Goal: Task Accomplishment & Management: Use online tool/utility

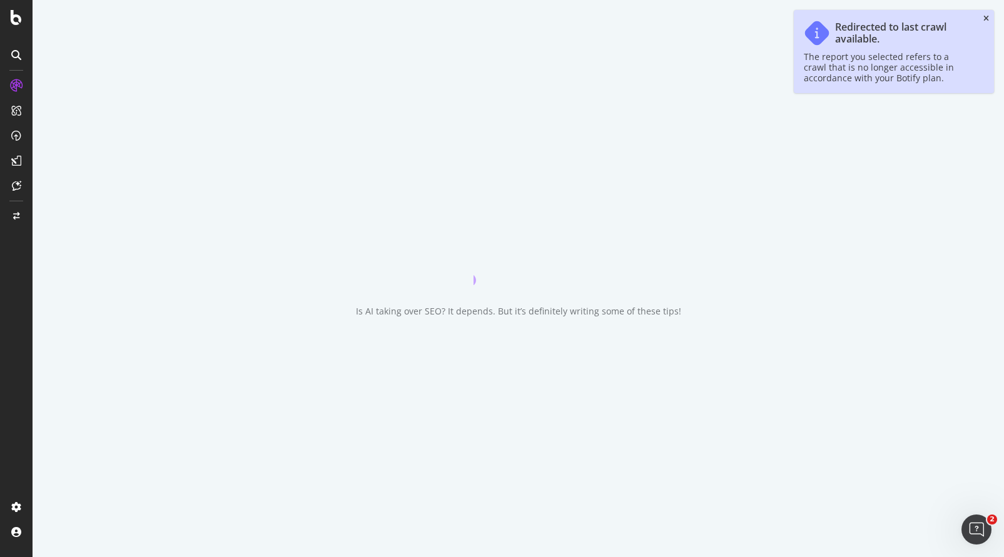
click at [984, 18] on icon "close toast" at bounding box center [987, 19] width 6 height 8
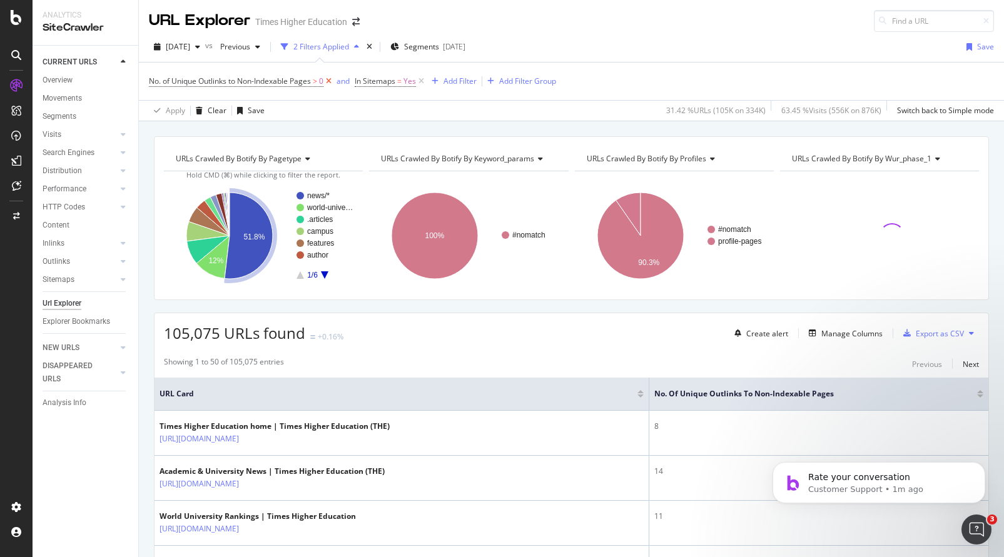
click at [329, 81] on icon at bounding box center [328, 81] width 11 height 13
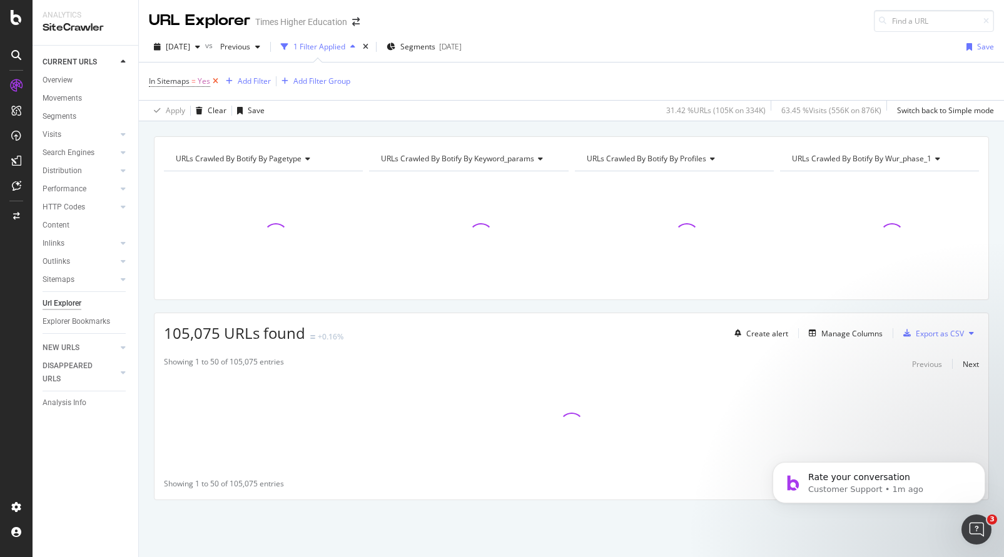
click at [213, 82] on icon at bounding box center [215, 81] width 11 height 13
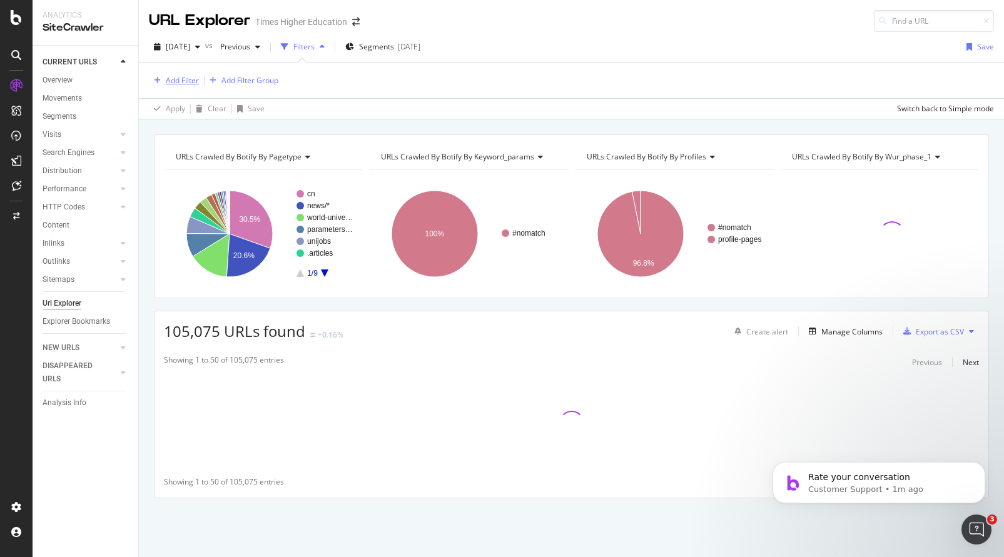
click at [175, 82] on div "Add Filter" at bounding box center [182, 80] width 33 height 11
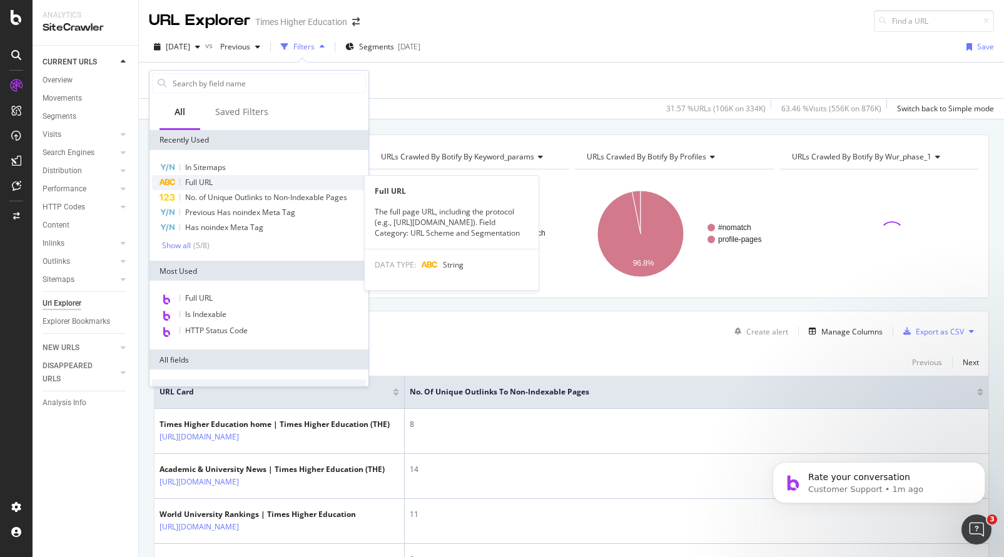
click at [203, 177] on span "Full URL" at bounding box center [199, 182] width 28 height 11
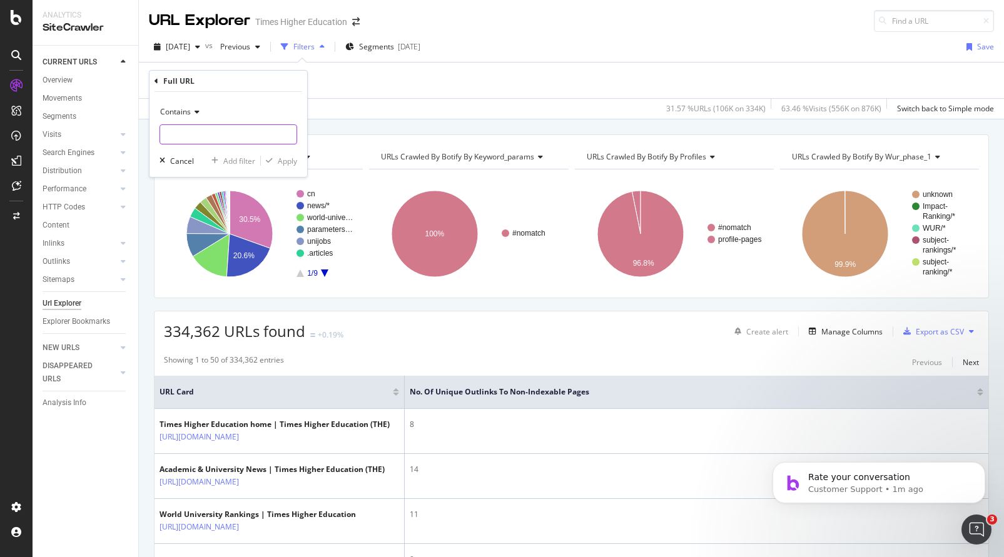
click at [170, 140] on input "text" at bounding box center [228, 135] width 136 height 20
paste input "[URL][DOMAIN_NAME]"
type input "[URL][DOMAIN_NAME]"
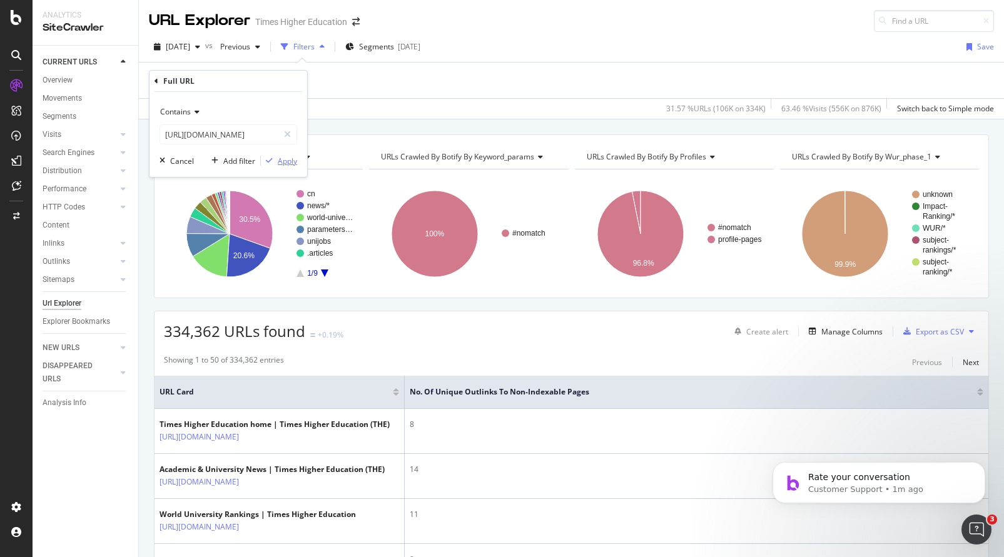
click at [291, 160] on div "Apply" at bounding box center [287, 161] width 19 height 11
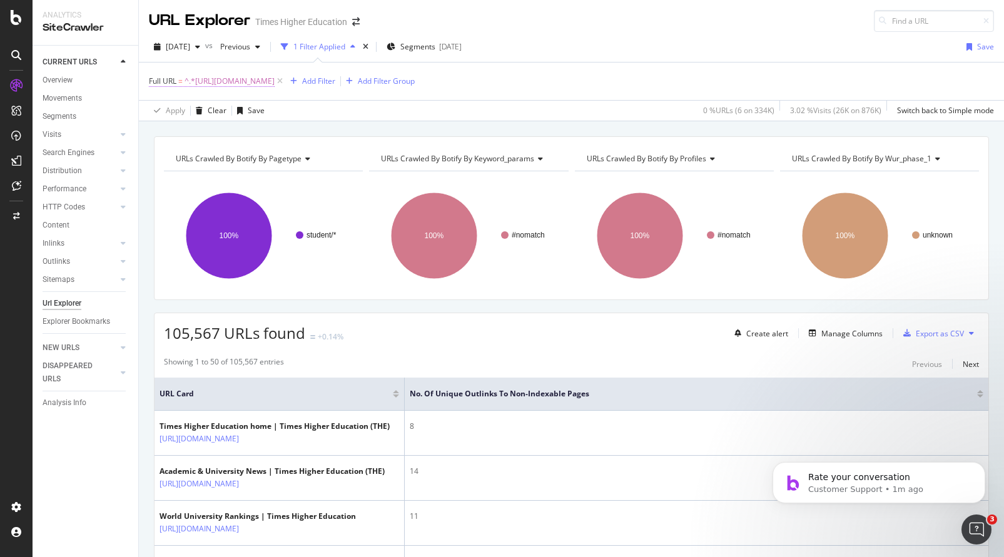
click at [275, 79] on span "^.*[URL][DOMAIN_NAME]" at bounding box center [230, 82] width 90 height 18
click at [357, 100] on div "Apply Clear Save 0 % URLs ( 6 on 334K ) 3.02 % Visits ( 26K on 876K ) Switch ba…" at bounding box center [571, 110] width 865 height 21
click at [829, 329] on div "Manage Columns" at bounding box center [852, 333] width 61 height 11
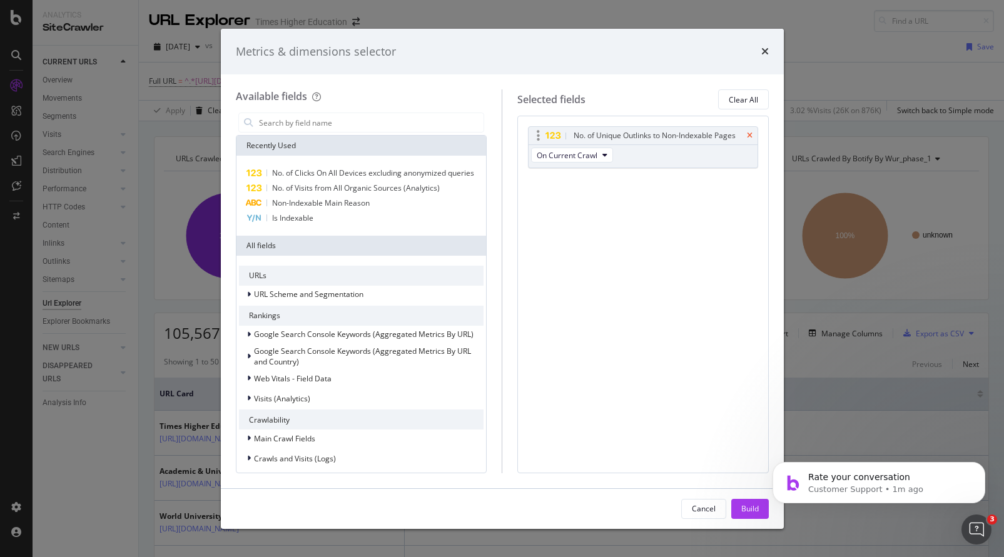
click at [747, 133] on icon "times" at bounding box center [750, 136] width 6 height 8
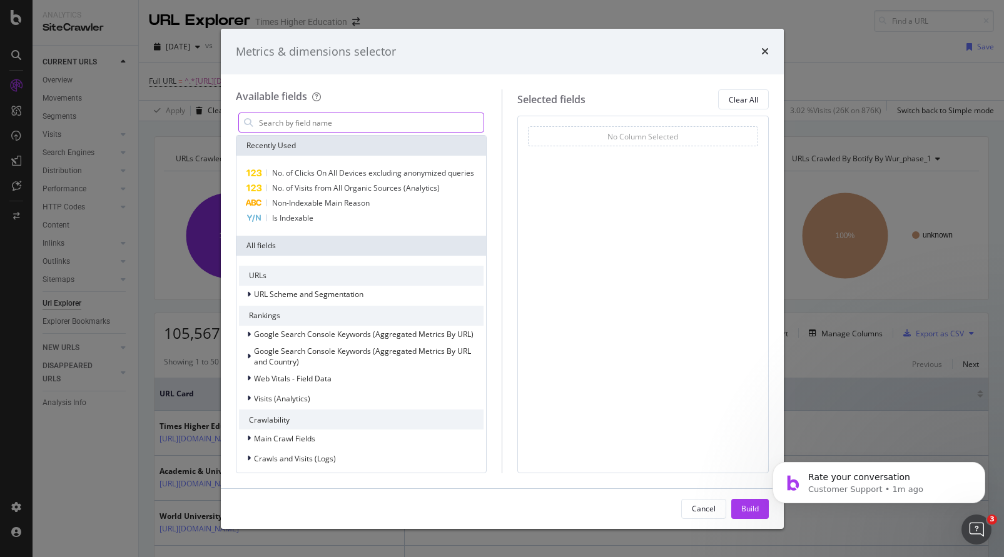
click at [283, 123] on input "modal" at bounding box center [371, 122] width 227 height 19
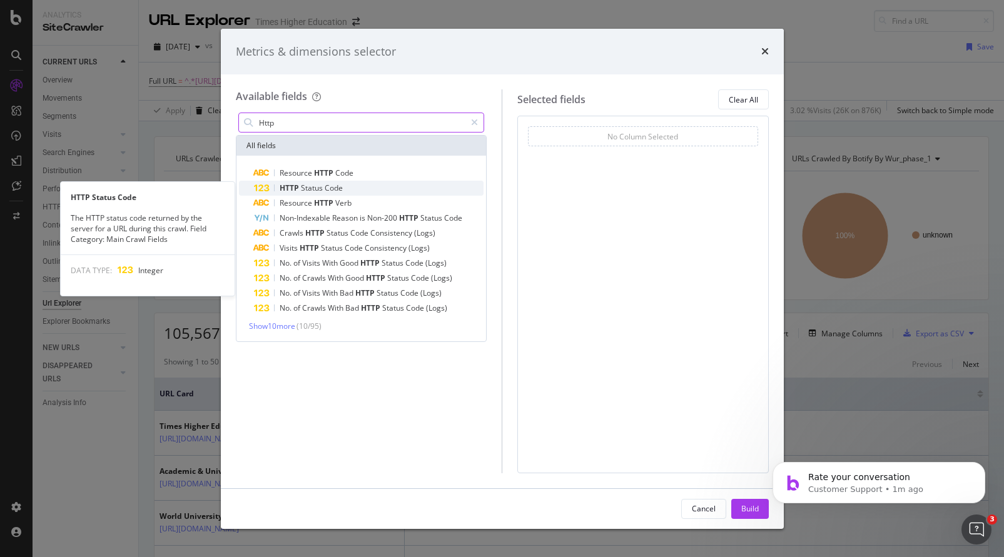
type input "Http"
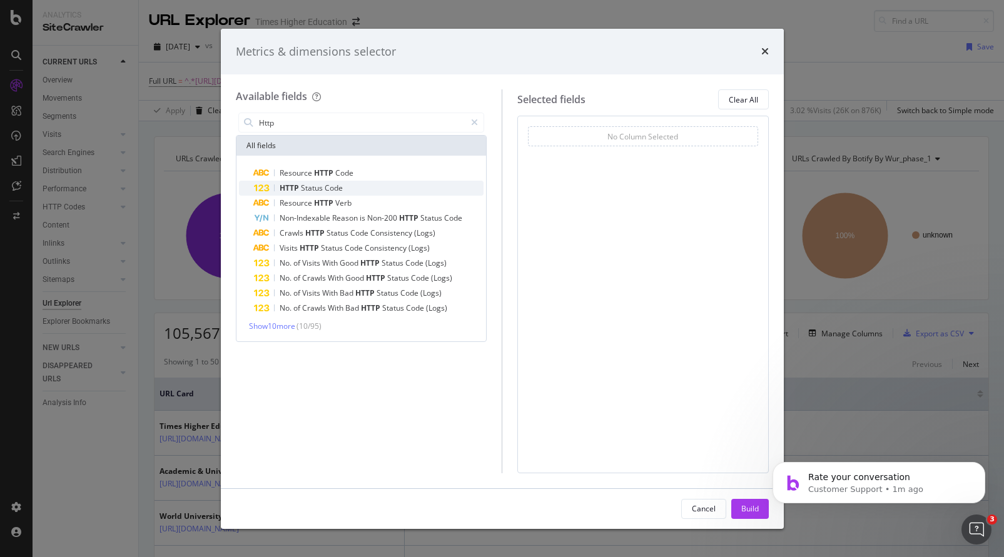
click at [314, 188] on span "Status" at bounding box center [313, 188] width 24 height 11
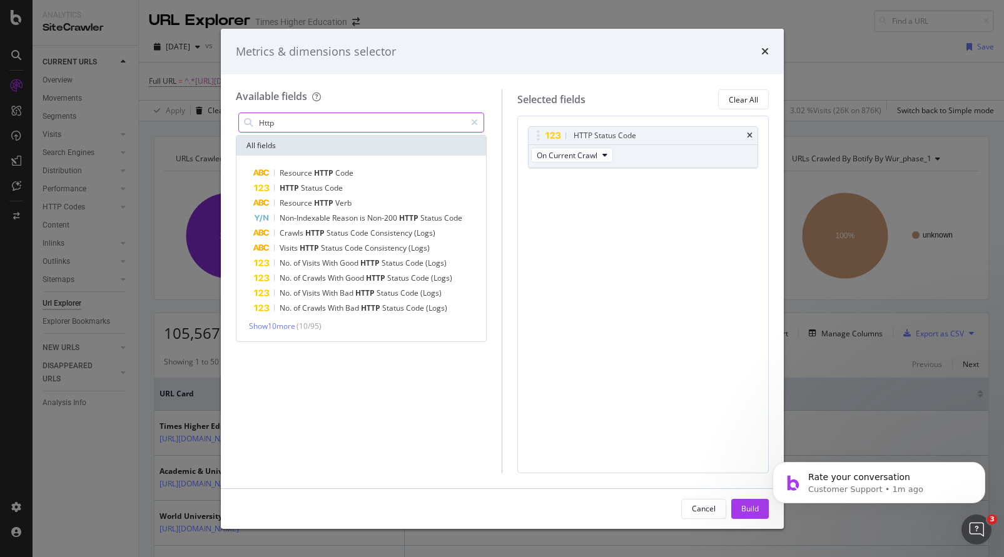
click at [292, 123] on input "Http" at bounding box center [362, 122] width 208 height 19
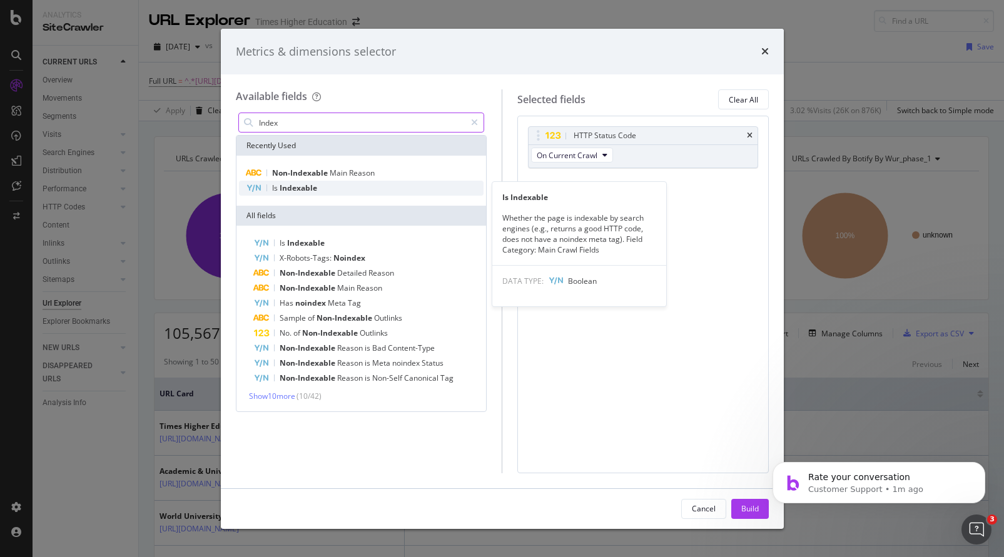
type input "Index"
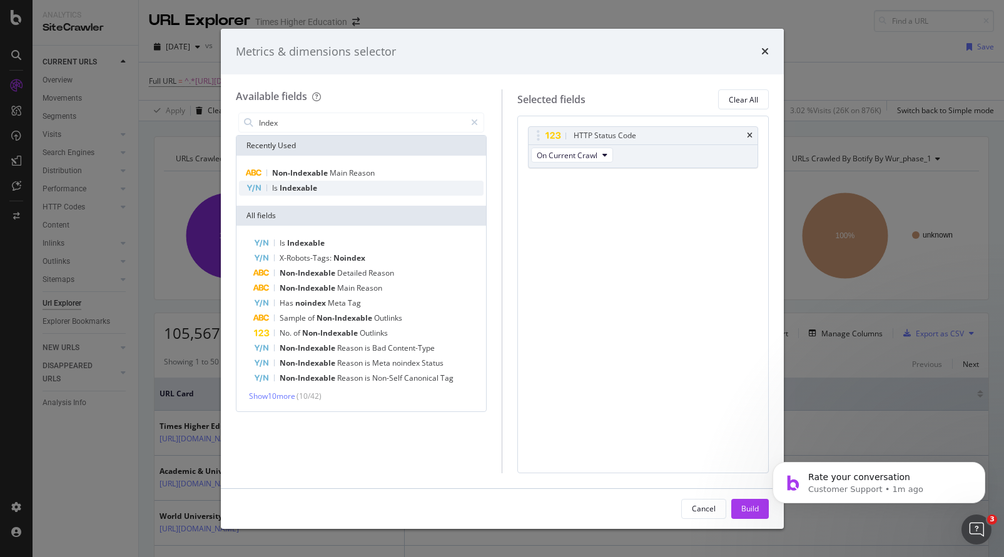
click at [304, 190] on span "Indexable" at bounding box center [299, 188] width 38 height 11
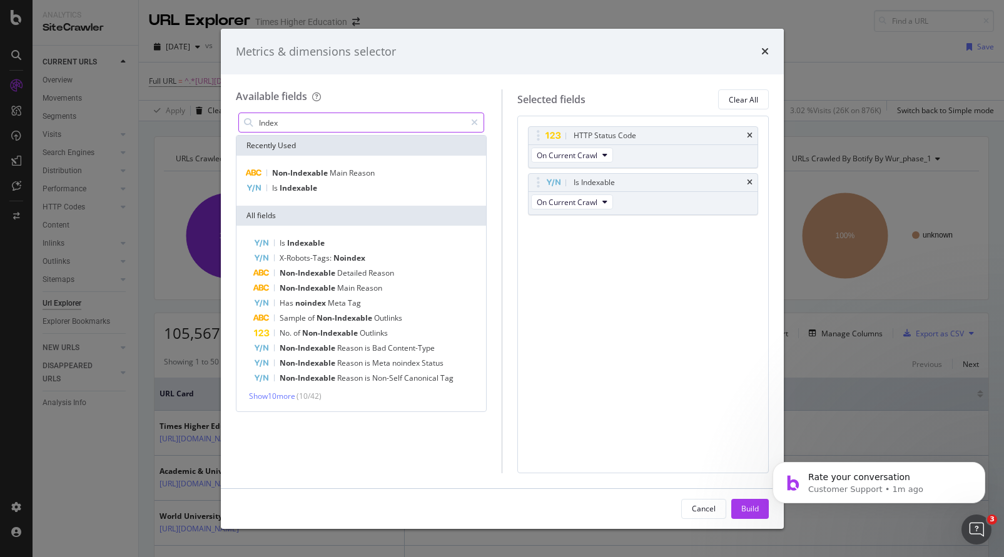
click at [290, 119] on input "Index" at bounding box center [362, 122] width 208 height 19
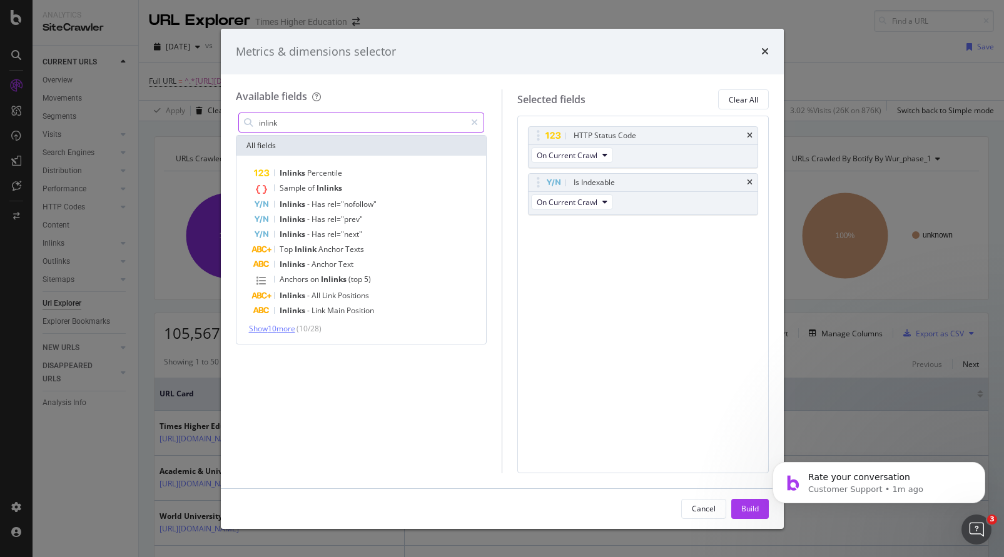
type input "inlink"
click at [285, 327] on span "Show 10 more" at bounding box center [272, 328] width 46 height 11
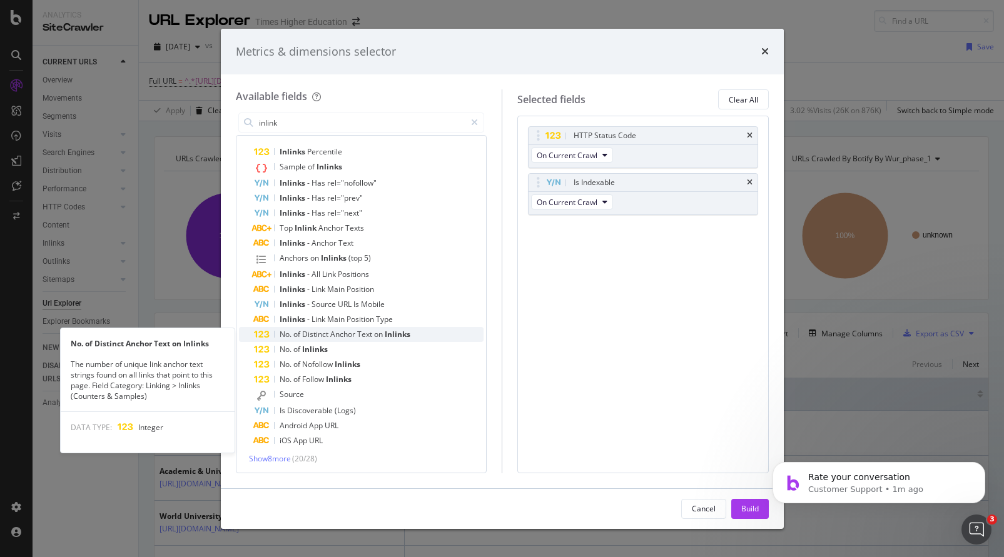
scroll to position [22, 0]
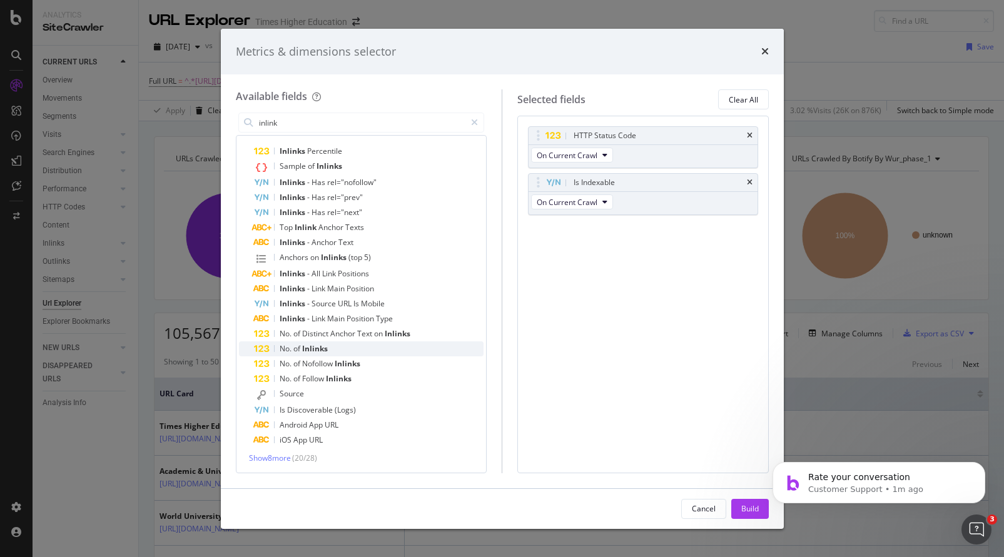
click at [287, 350] on span "No." at bounding box center [287, 349] width 14 height 11
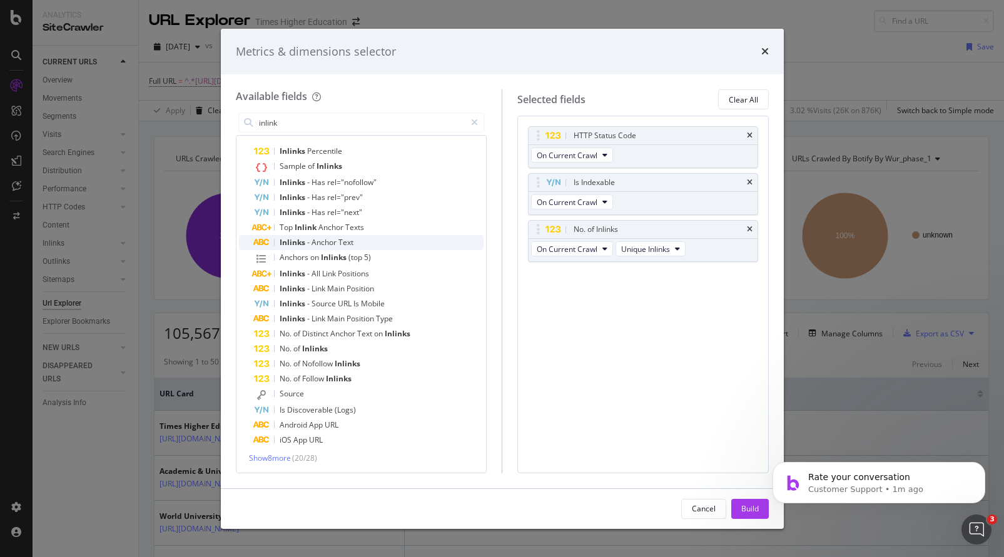
click at [308, 242] on span "-" at bounding box center [309, 242] width 4 height 11
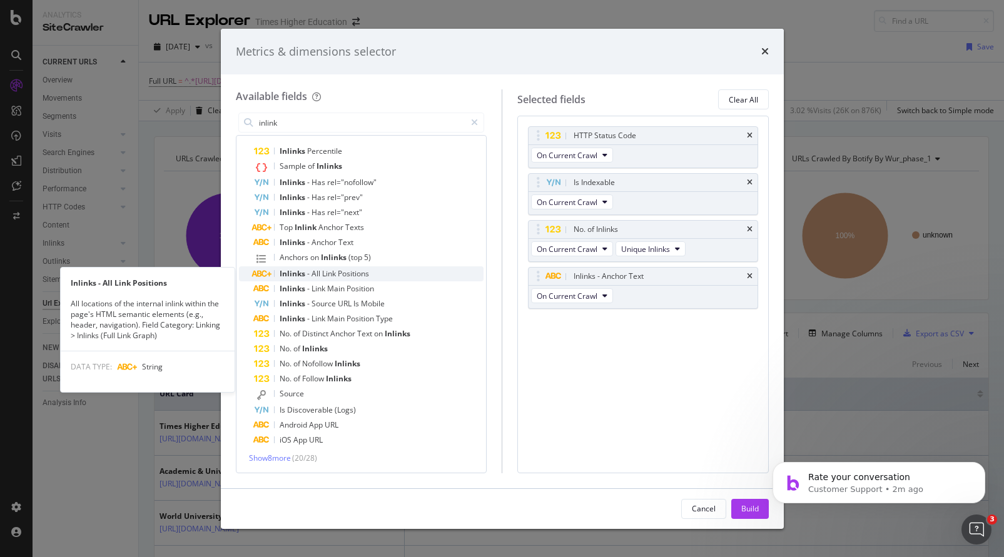
click at [320, 274] on span "All" at bounding box center [317, 273] width 11 height 11
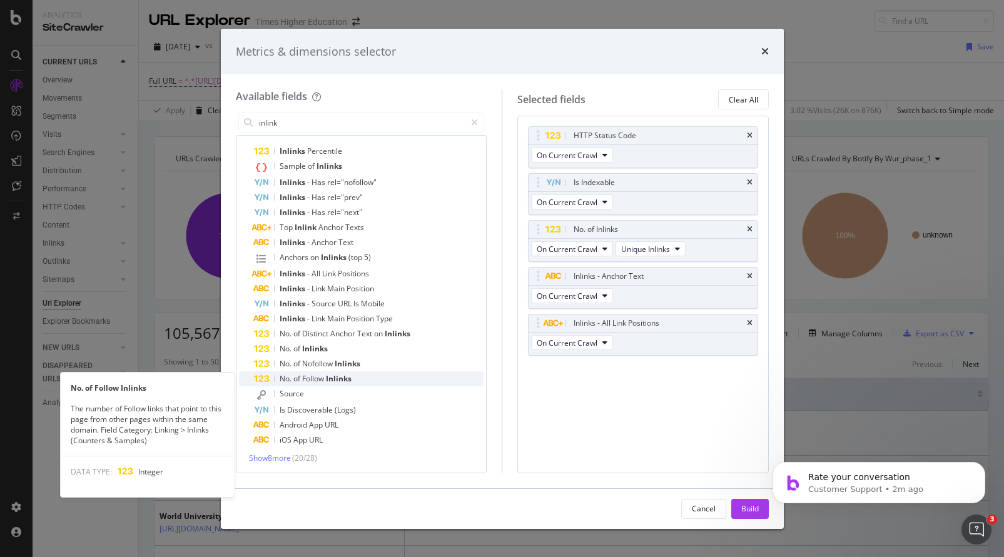
scroll to position [23, 0]
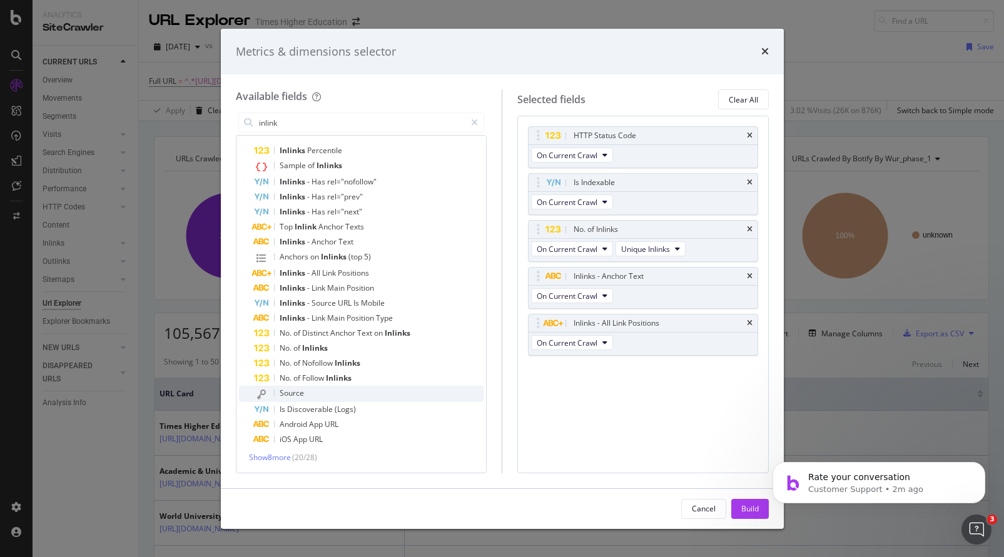
click at [295, 392] on span "Source" at bounding box center [292, 393] width 24 height 11
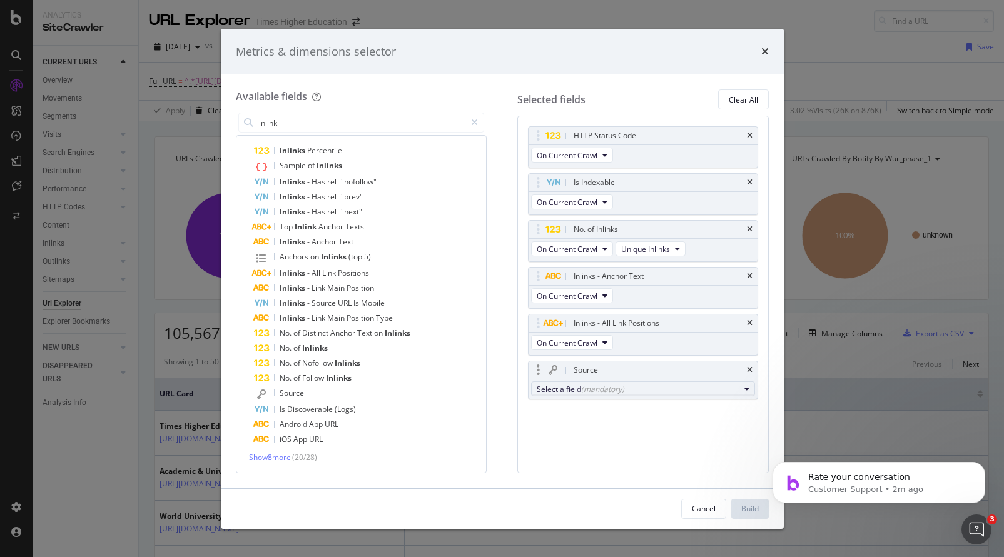
click at [568, 385] on div "Select a field (mandatory)" at bounding box center [638, 389] width 203 height 11
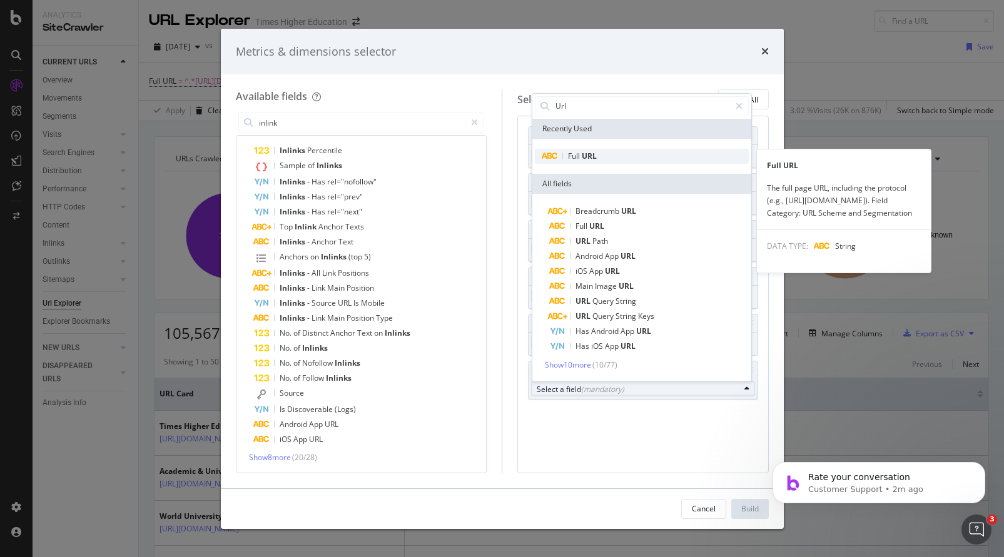
type input "Url"
click at [585, 152] on span "URL" at bounding box center [589, 156] width 15 height 11
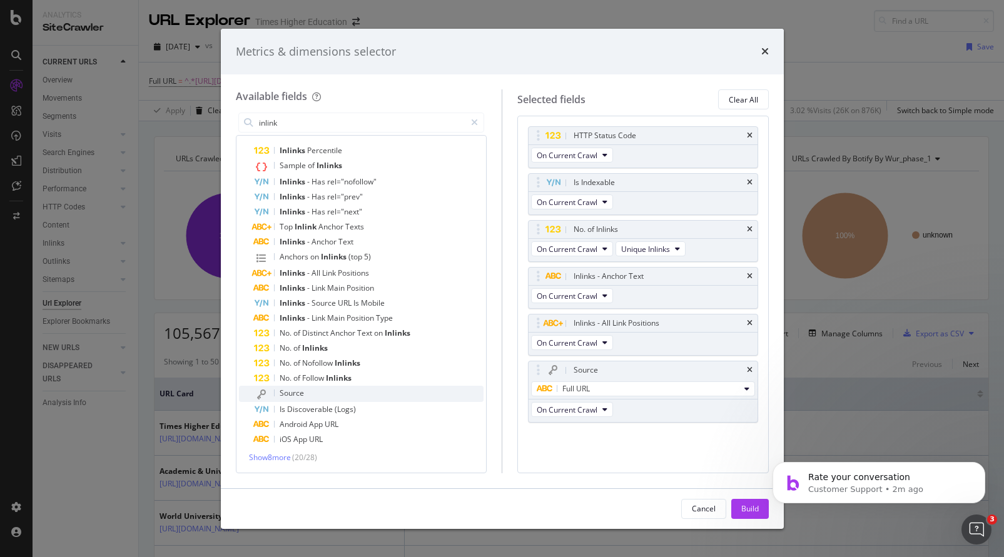
click at [303, 388] on div "Source" at bounding box center [369, 394] width 230 height 16
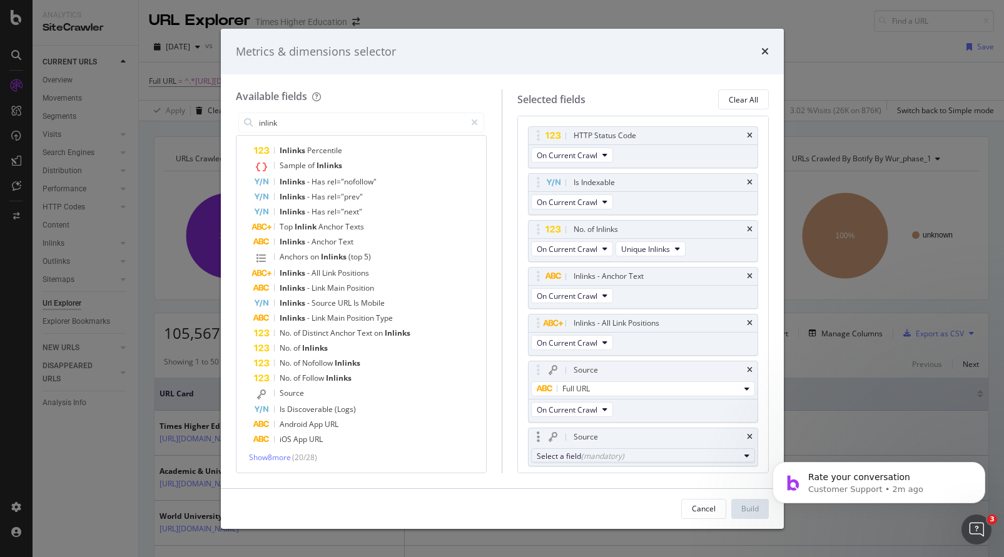
click at [599, 455] on div "(mandatory)" at bounding box center [602, 456] width 43 height 11
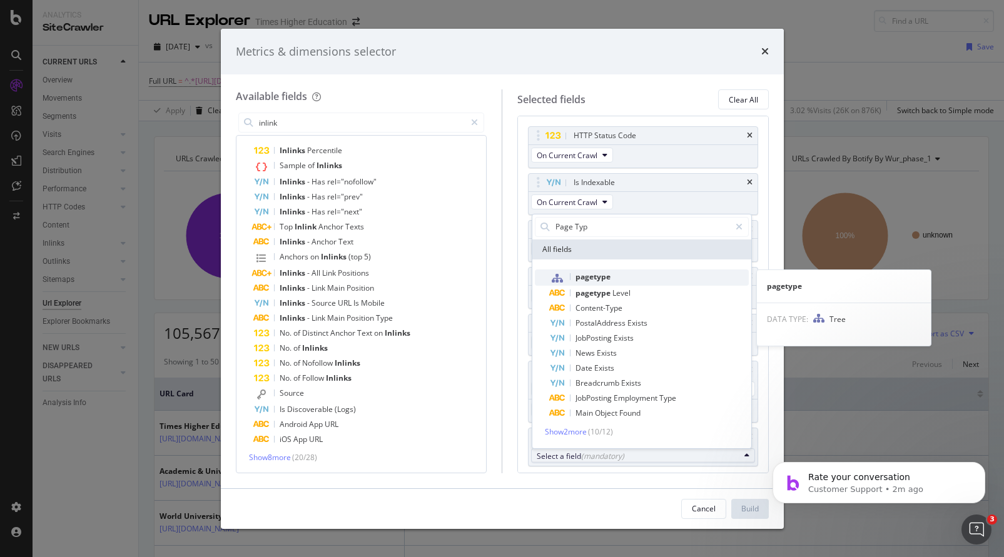
type input "Page Typ"
click at [589, 273] on span "pagetype" at bounding box center [593, 277] width 35 height 11
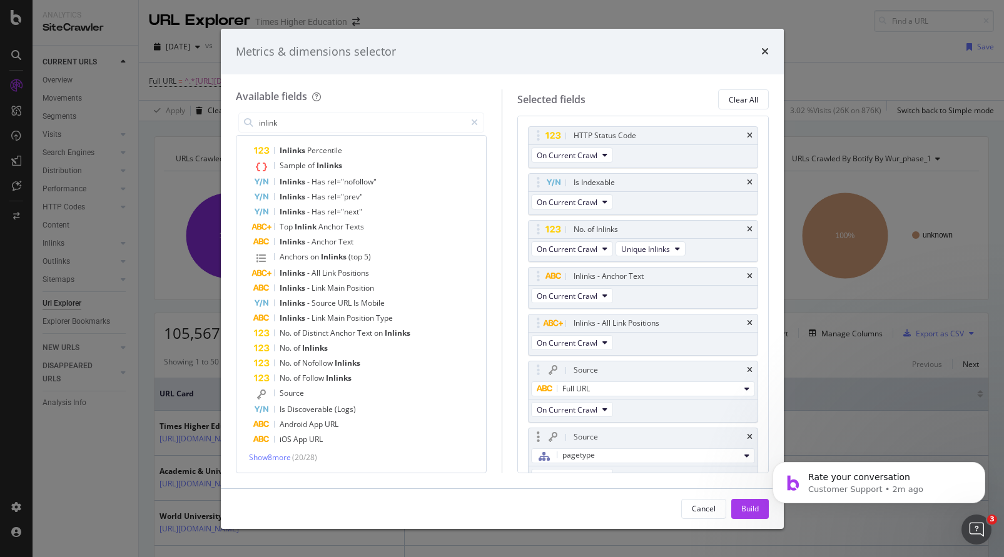
scroll to position [59, 0]
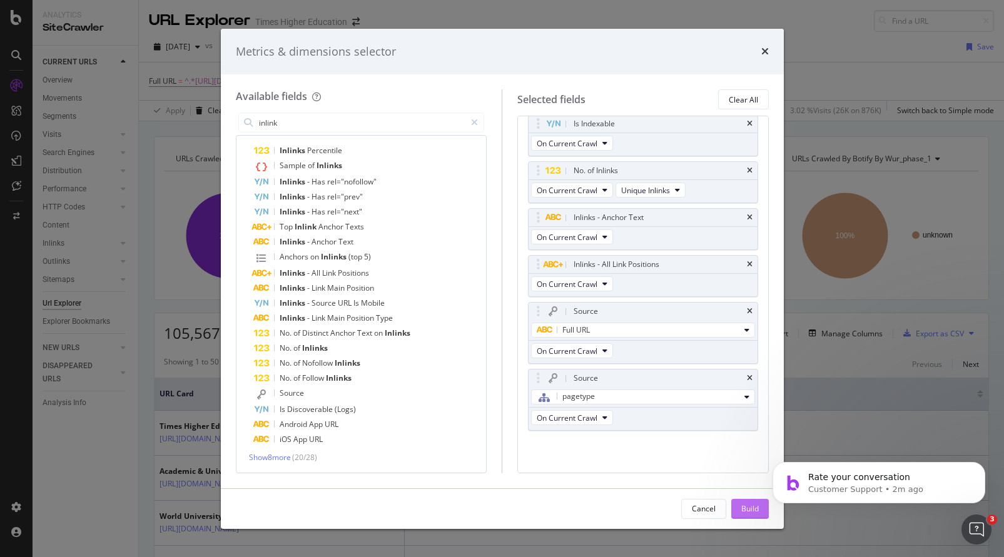
click at [746, 509] on div "Build" at bounding box center [750, 509] width 18 height 11
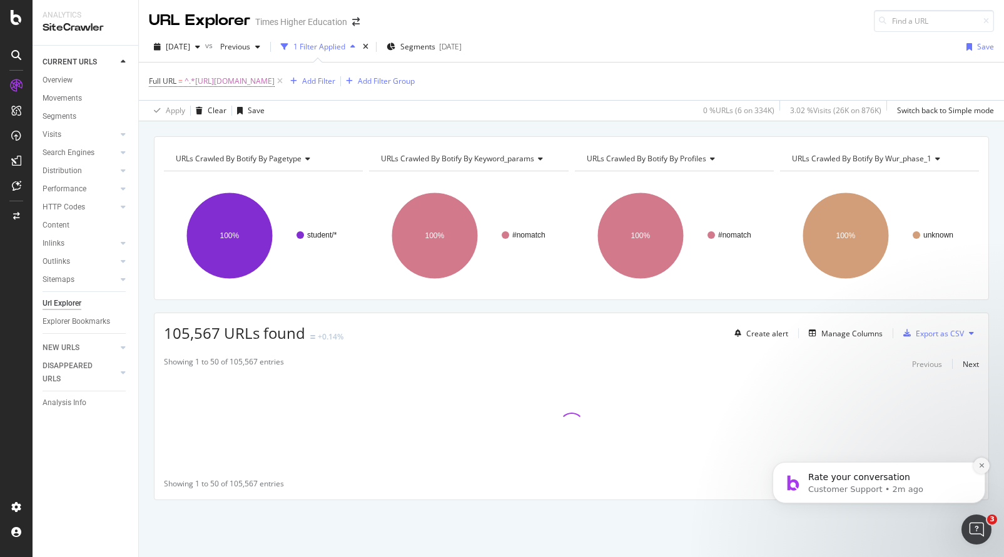
click at [982, 467] on icon "Dismiss notification" at bounding box center [982, 465] width 7 height 7
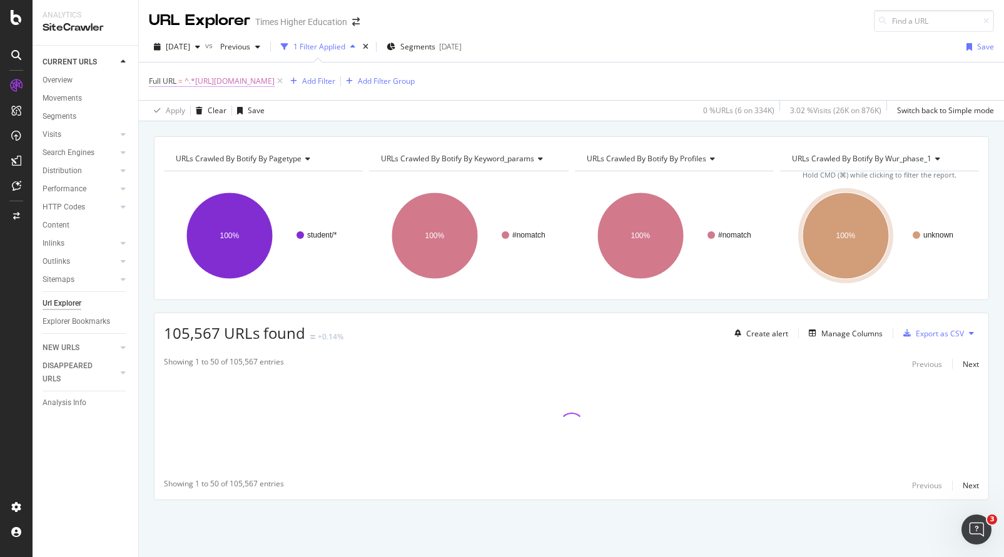
click at [275, 77] on span "^.*[URL][DOMAIN_NAME]" at bounding box center [230, 82] width 90 height 18
click at [198, 109] on icon at bounding box center [195, 111] width 9 height 8
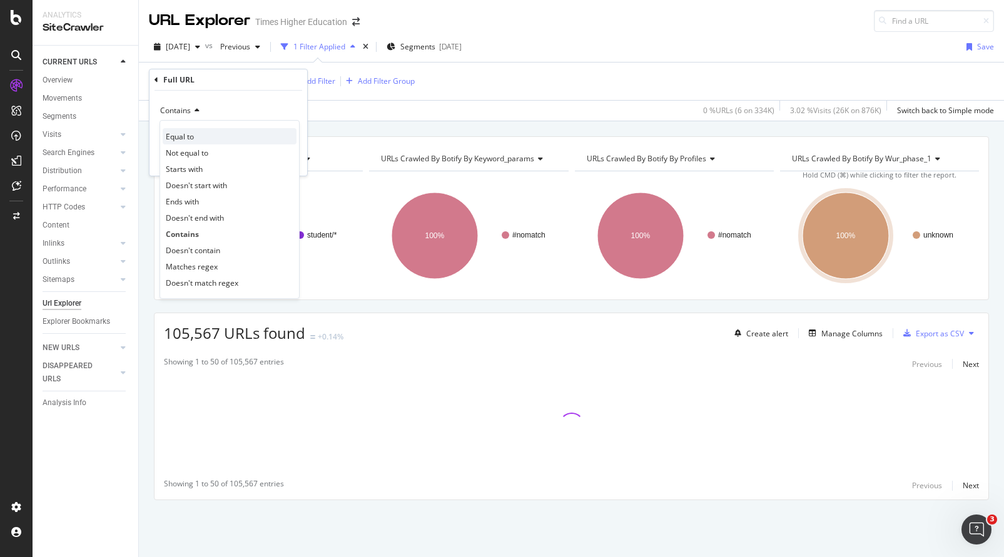
click at [190, 137] on span "Equal to" at bounding box center [180, 136] width 28 height 11
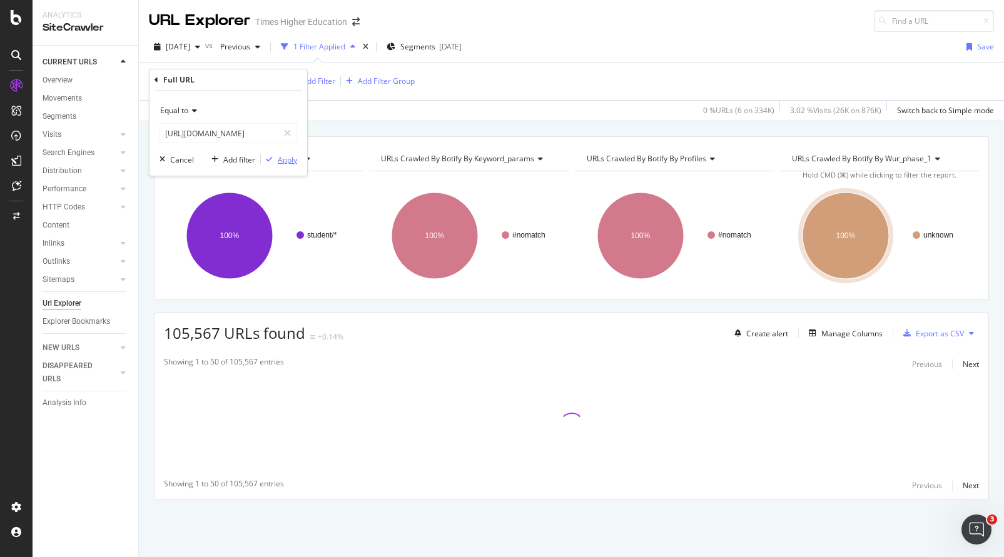
click at [285, 161] on div "Apply" at bounding box center [287, 160] width 19 height 11
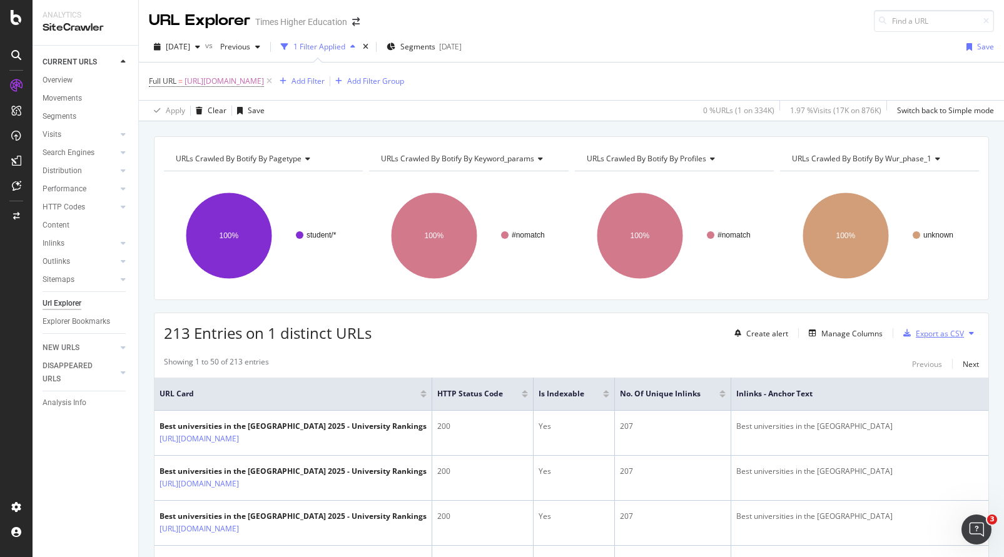
click at [921, 334] on div "Export as CSV" at bounding box center [940, 333] width 48 height 11
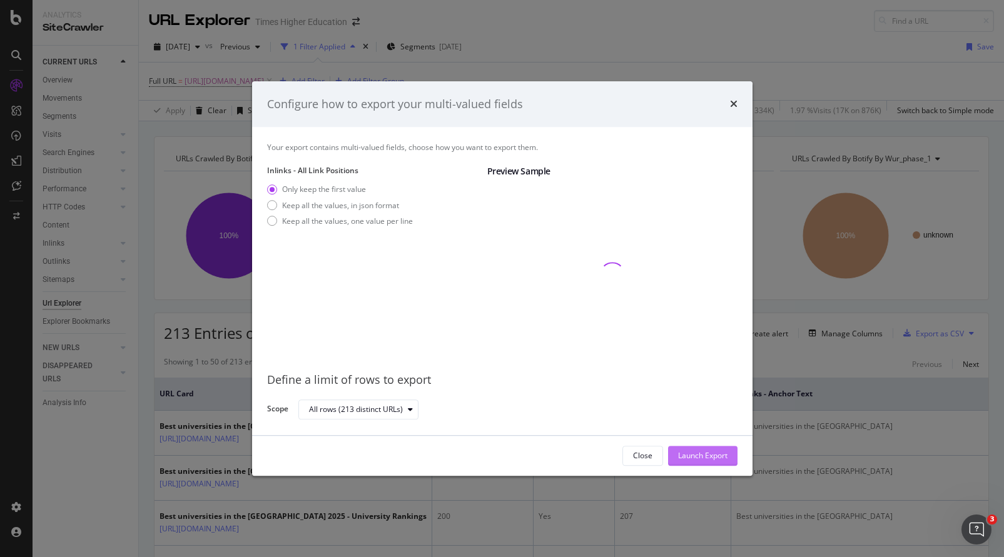
click at [688, 456] on div "Launch Export" at bounding box center [702, 456] width 49 height 11
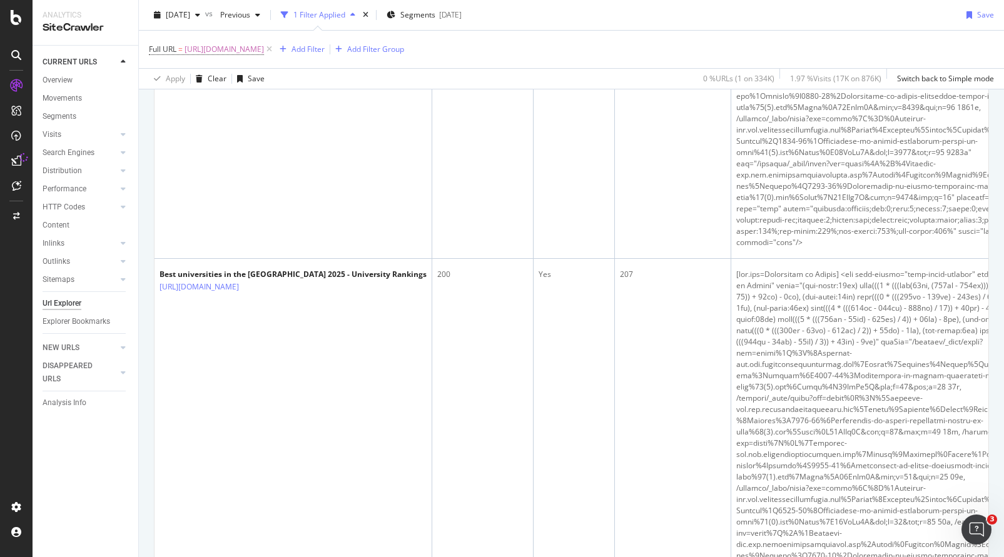
scroll to position [8429, 0]
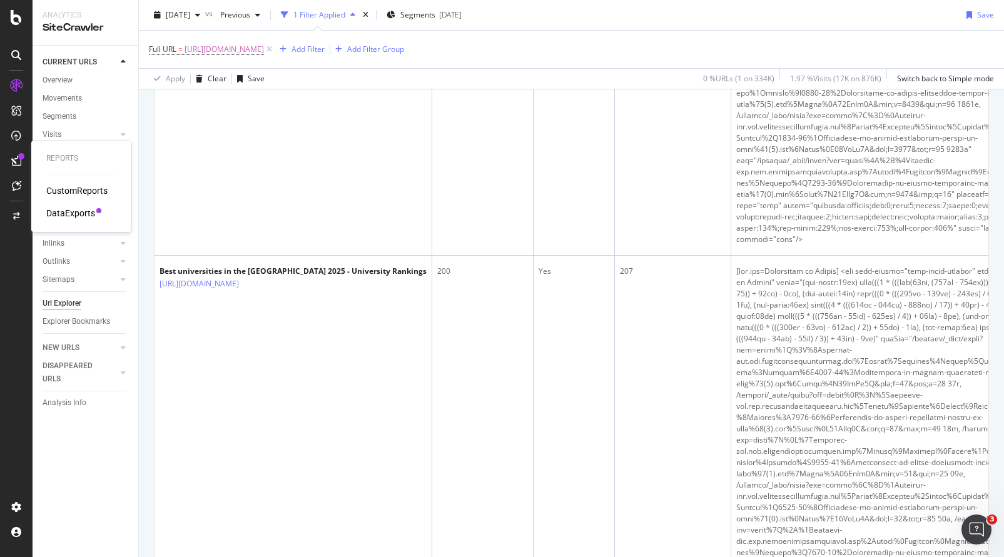
click at [69, 219] on div "DataExports" at bounding box center [70, 213] width 49 height 13
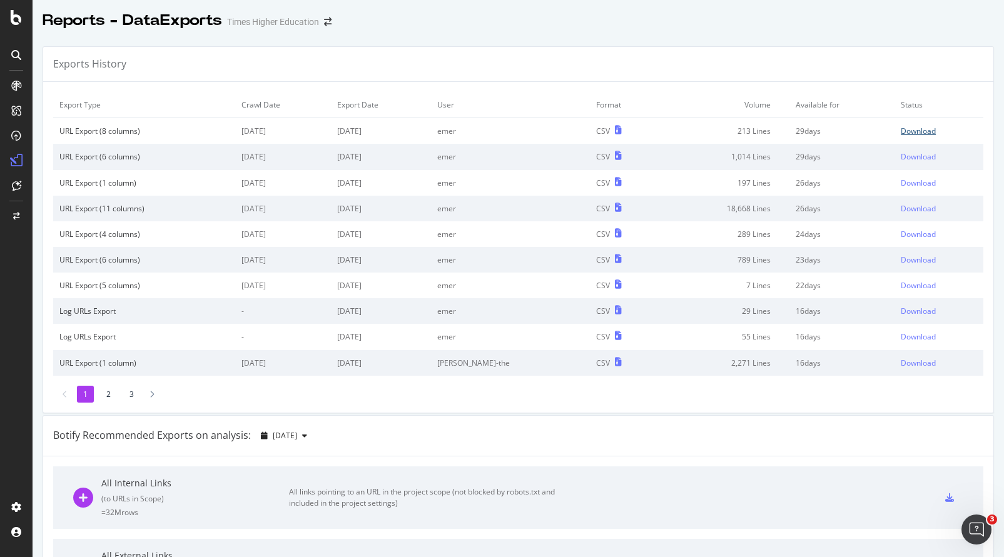
click at [904, 131] on div "Download" at bounding box center [918, 131] width 35 height 11
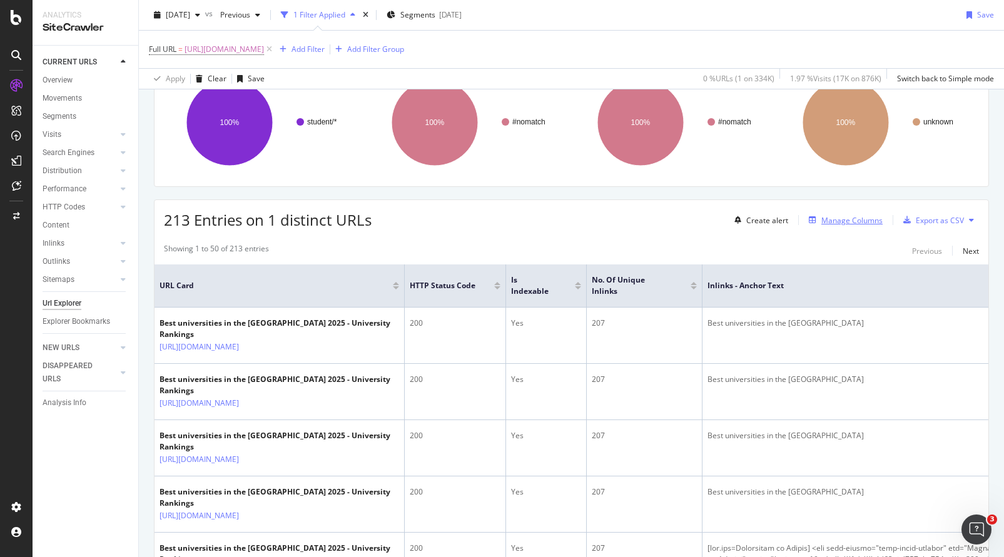
scroll to position [115, 0]
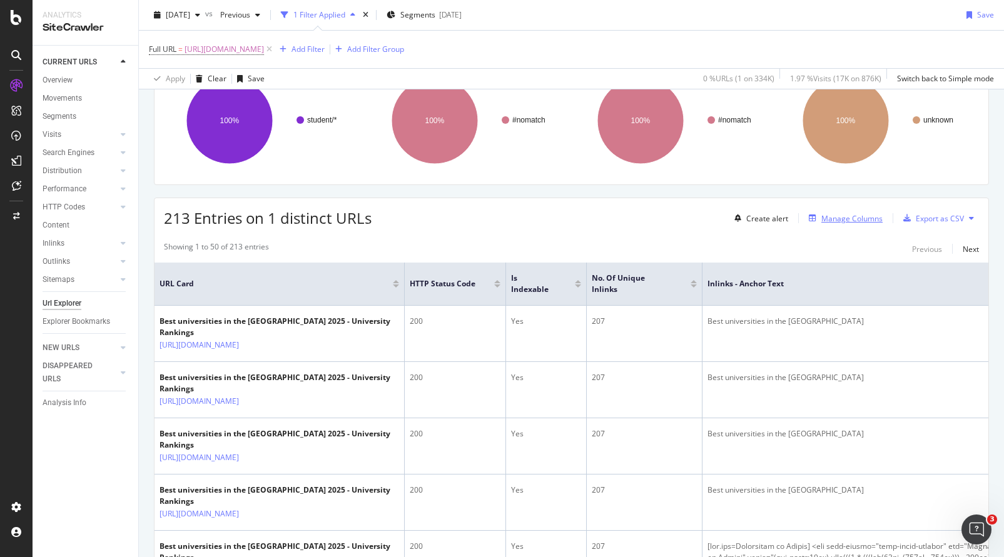
click at [847, 220] on div "Manage Columns" at bounding box center [852, 218] width 61 height 11
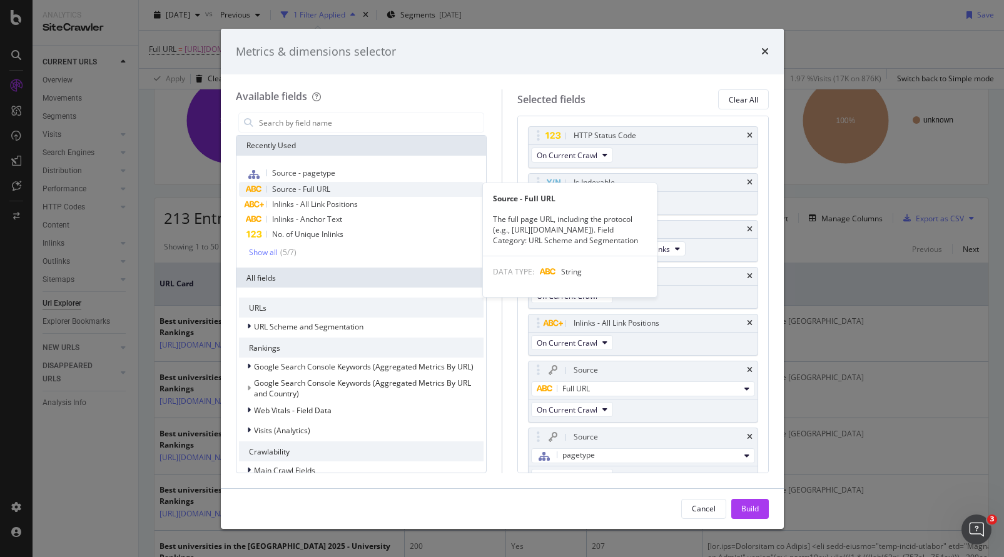
click at [307, 189] on span "Source - Full URL" at bounding box center [301, 189] width 58 height 11
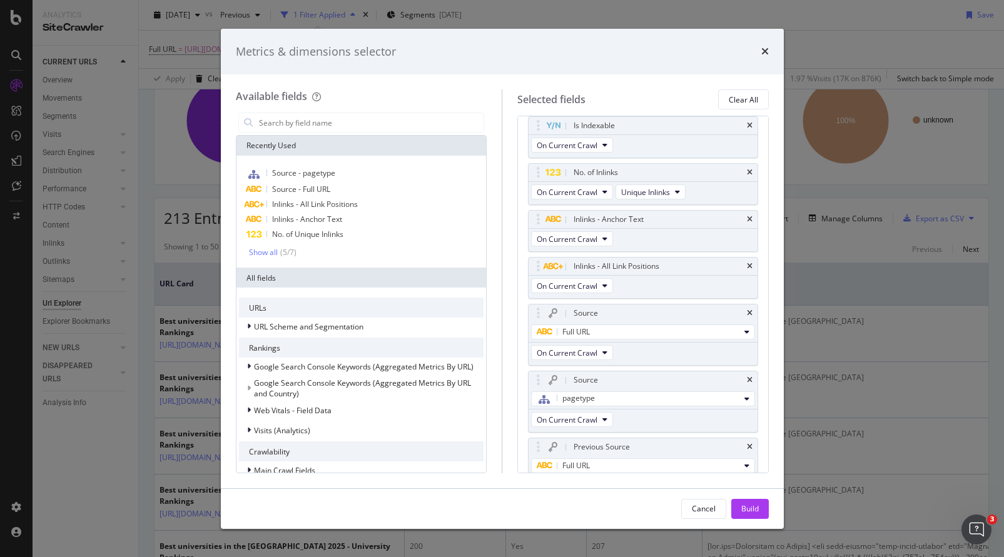
scroll to position [84, 0]
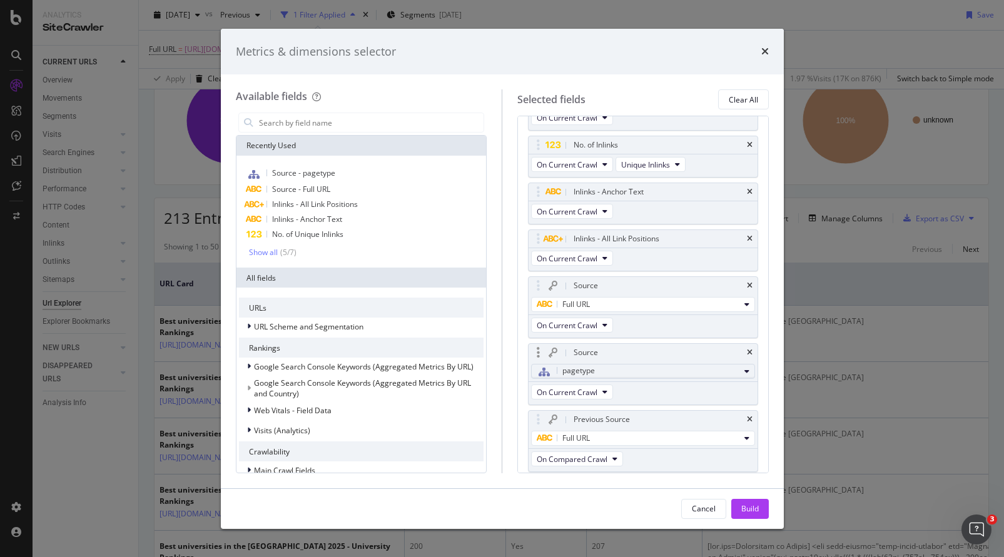
click at [606, 369] on div "pagetype" at bounding box center [638, 372] width 203 height 16
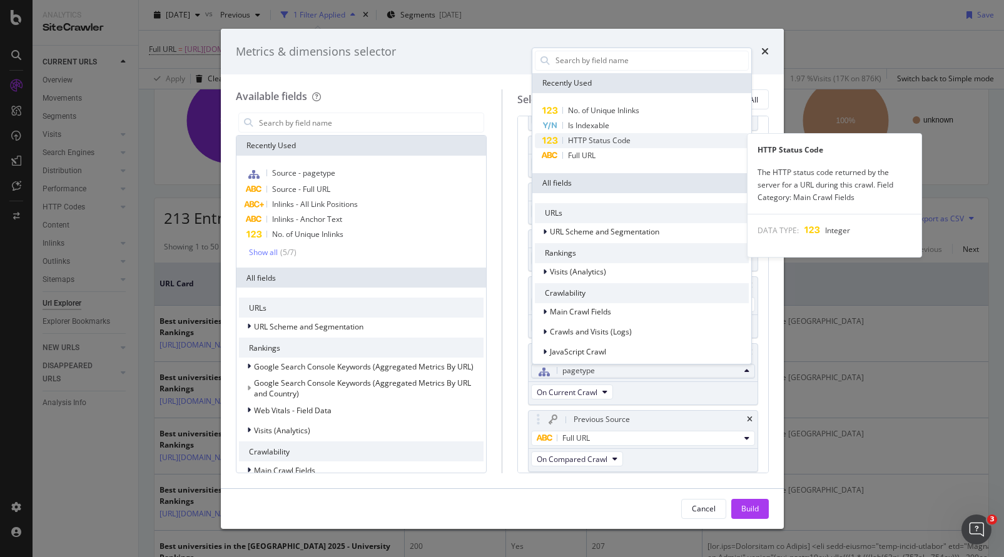
click at [583, 138] on span "HTTP Status Code" at bounding box center [599, 140] width 63 height 11
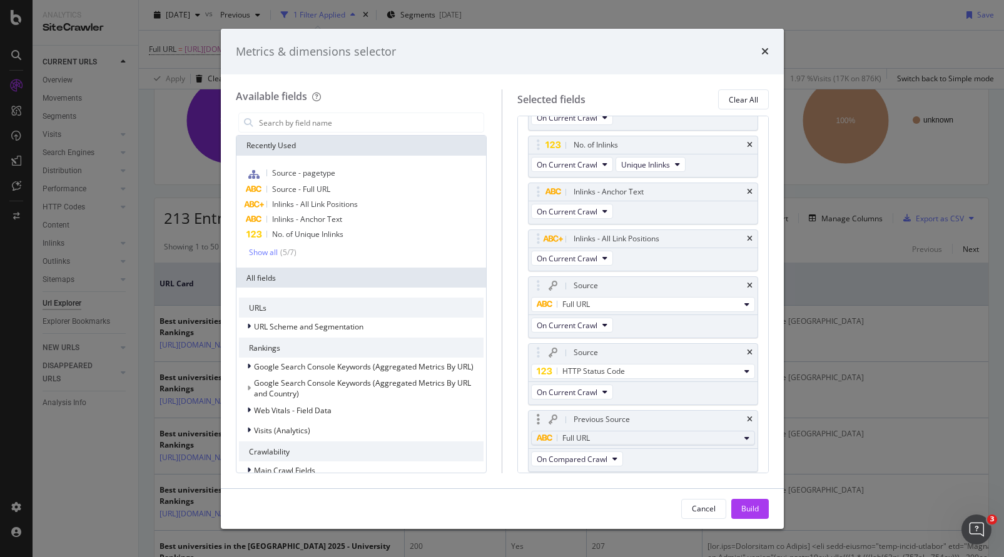
click at [576, 437] on span "Full URL" at bounding box center [576, 438] width 28 height 11
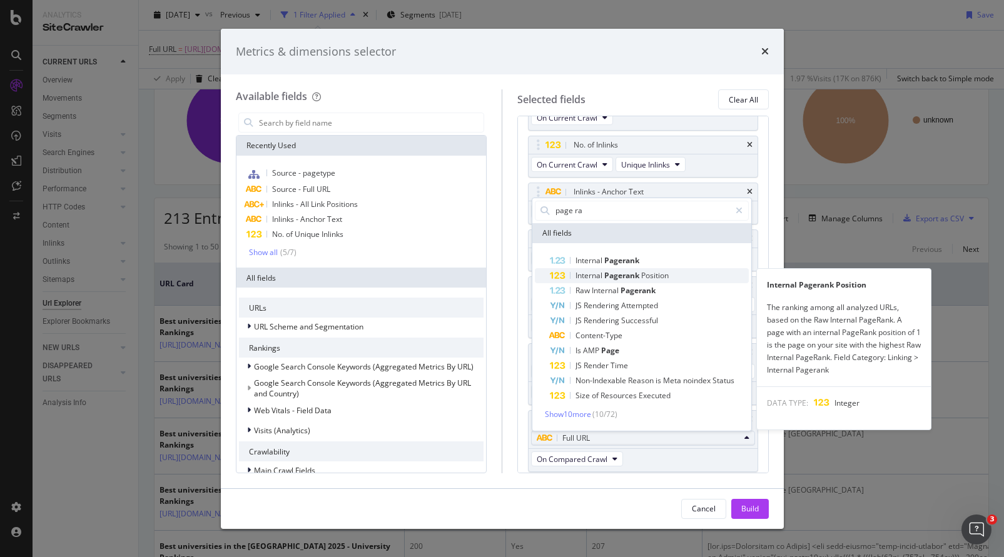
type input "page ra"
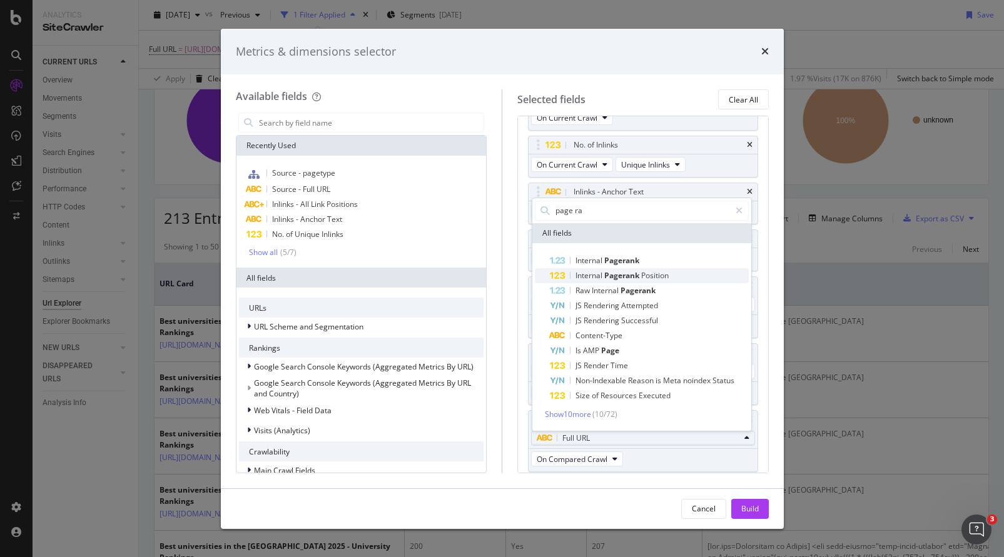
click at [588, 275] on span "Internal" at bounding box center [590, 275] width 29 height 11
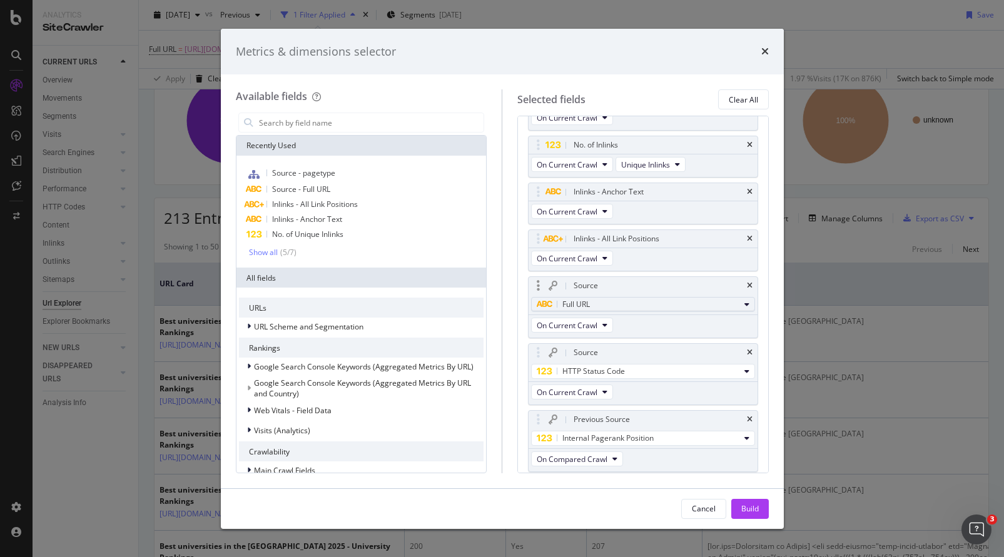
scroll to position [126, 0]
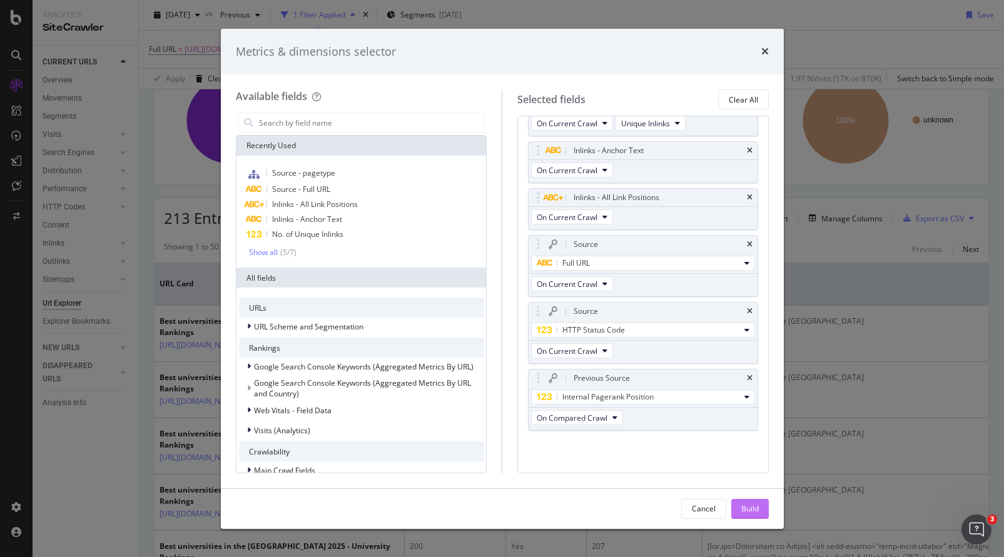
click at [743, 507] on div "Build" at bounding box center [750, 509] width 18 height 11
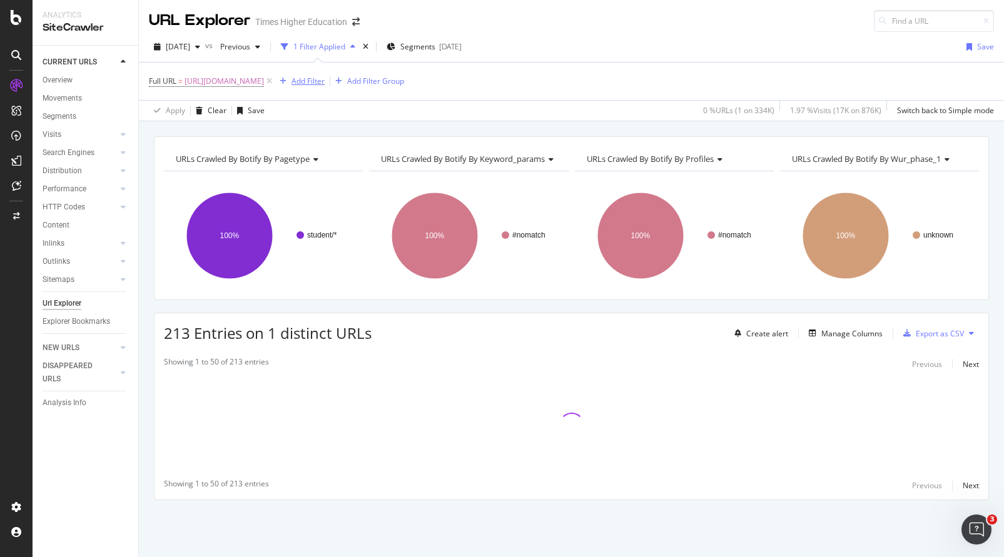
click at [325, 82] on div "Add Filter" at bounding box center [308, 81] width 33 height 11
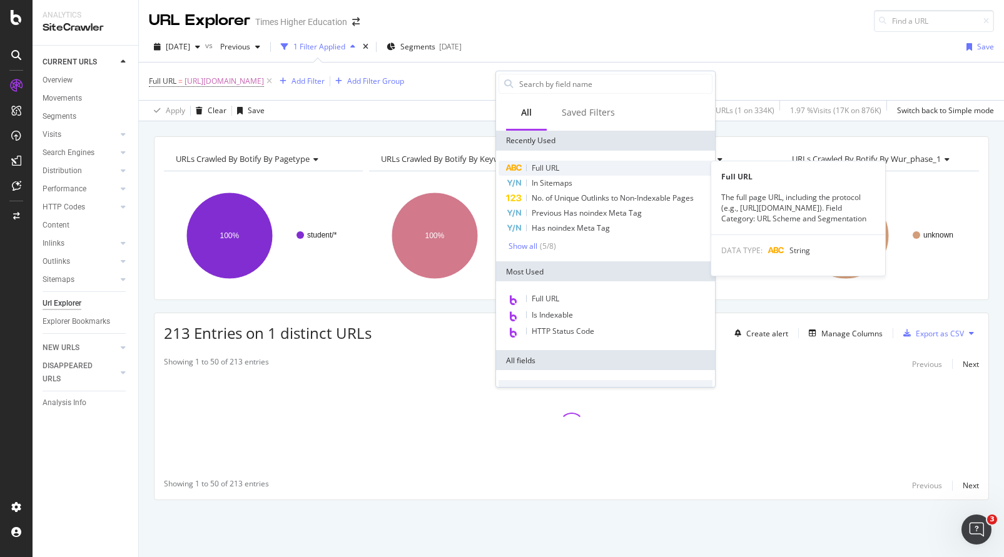
click at [541, 170] on span "Full URL" at bounding box center [546, 168] width 28 height 11
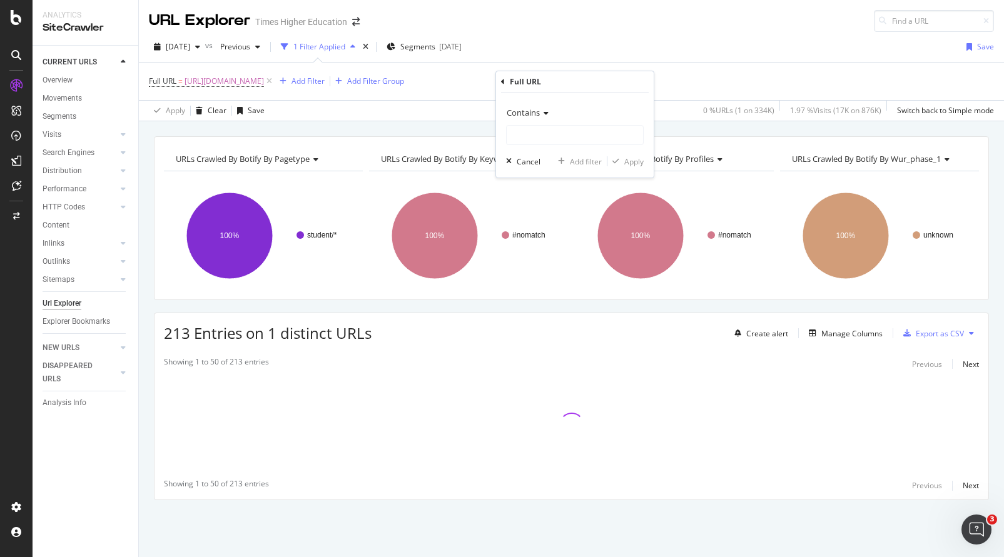
click at [600, 44] on div "[DATE] vs Previous 1 Filter Applied Segments [DATE] Save" at bounding box center [571, 49] width 865 height 25
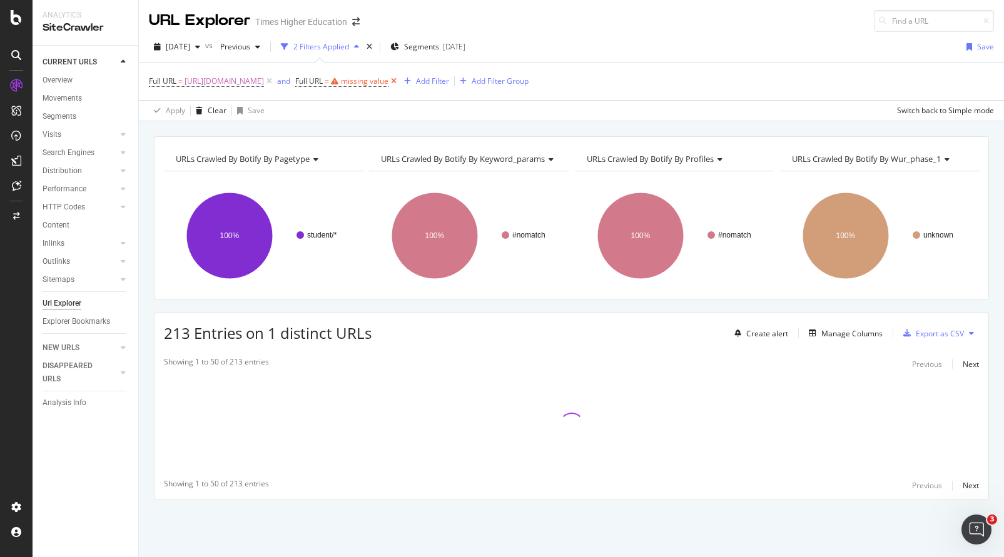
click at [399, 81] on icon at bounding box center [394, 81] width 11 height 13
click at [325, 81] on div "Add Filter" at bounding box center [308, 81] width 33 height 11
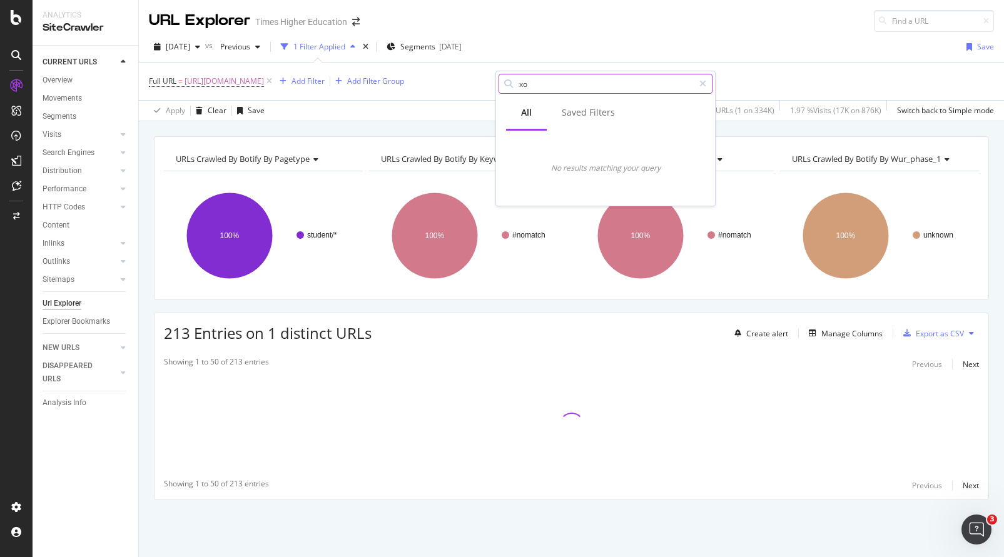
type input "x"
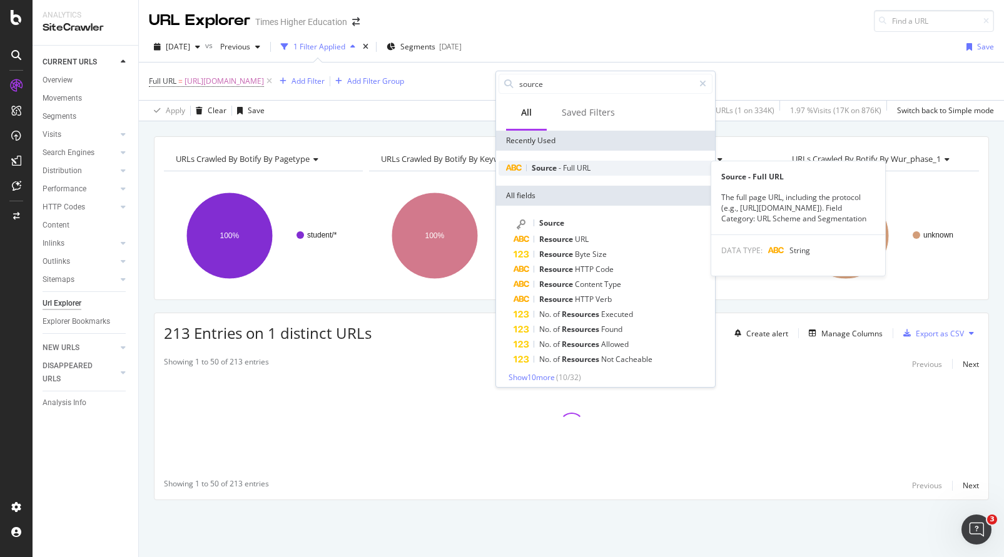
type input "source"
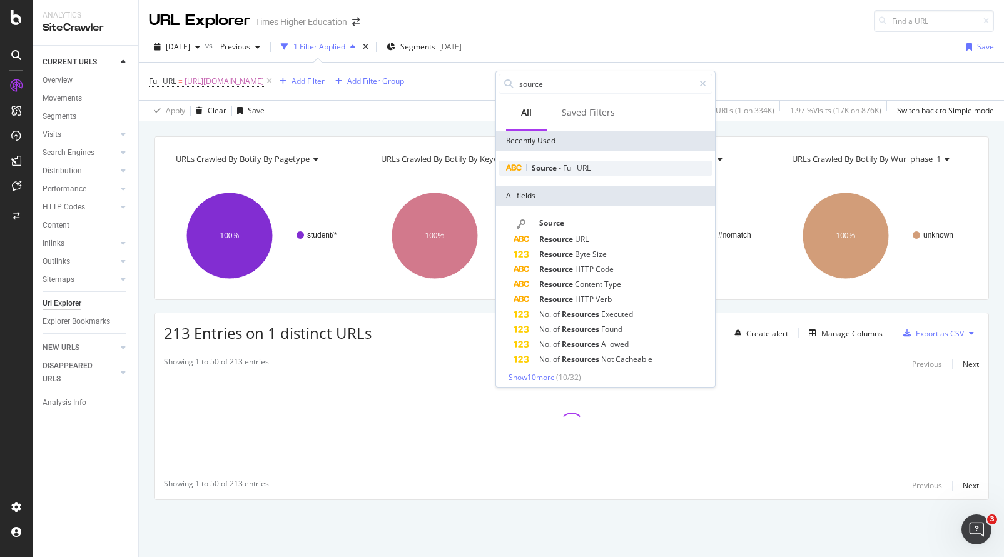
click at [534, 171] on span "Source" at bounding box center [545, 168] width 27 height 11
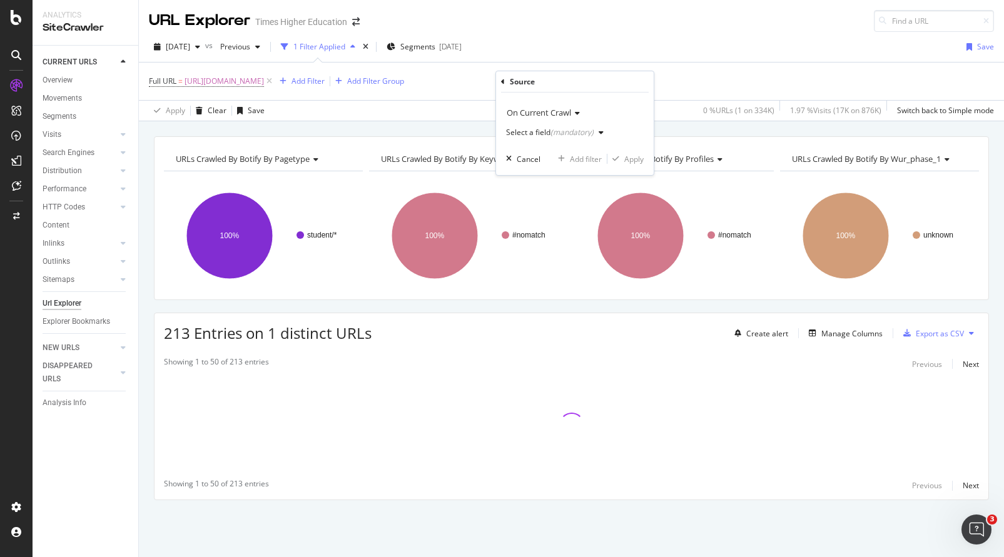
click at [536, 132] on div "Select a field (mandatory)" at bounding box center [550, 133] width 88 height 8
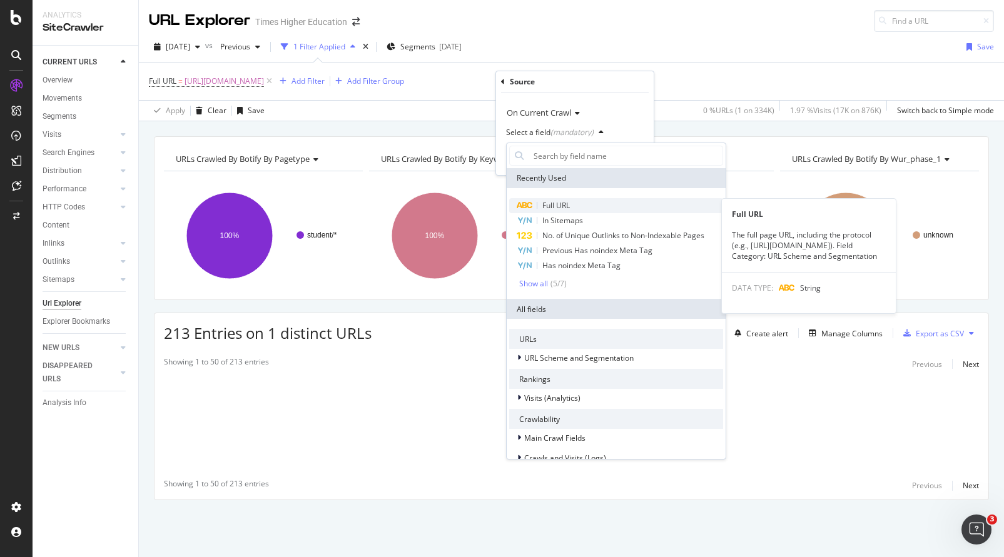
click at [546, 205] on span "Full URL" at bounding box center [556, 205] width 28 height 11
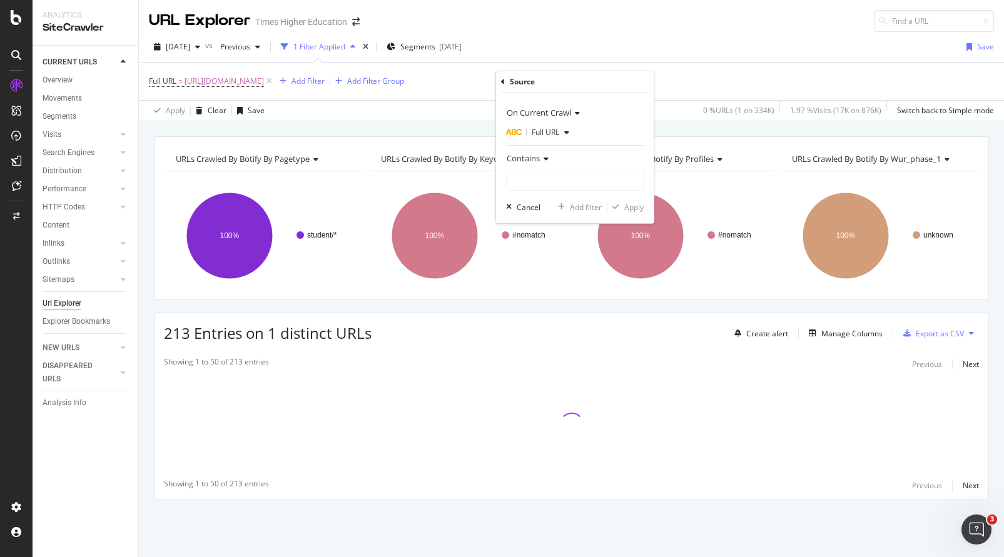
click at [536, 155] on span "Contains" at bounding box center [523, 158] width 33 height 11
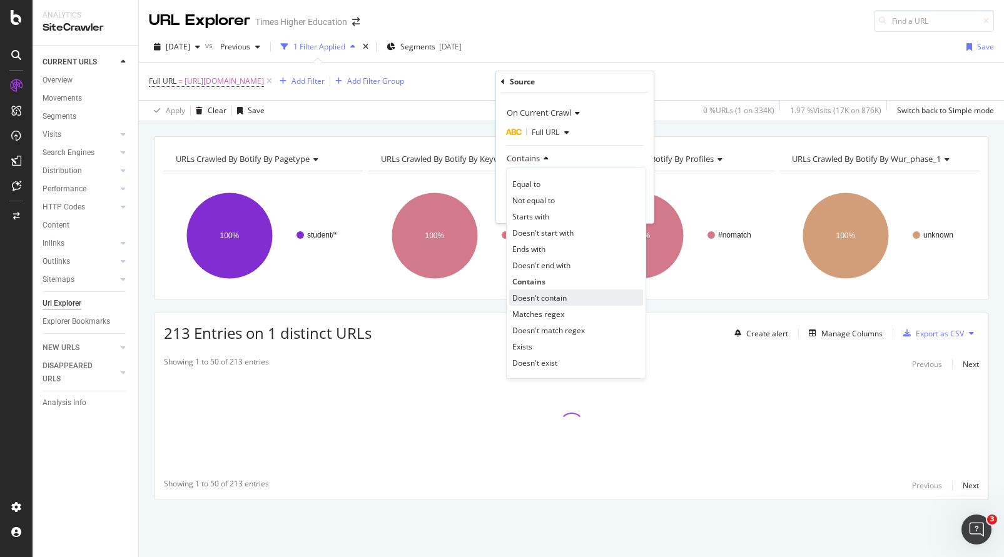
click at [529, 298] on span "Doesn't contain" at bounding box center [539, 298] width 54 height 11
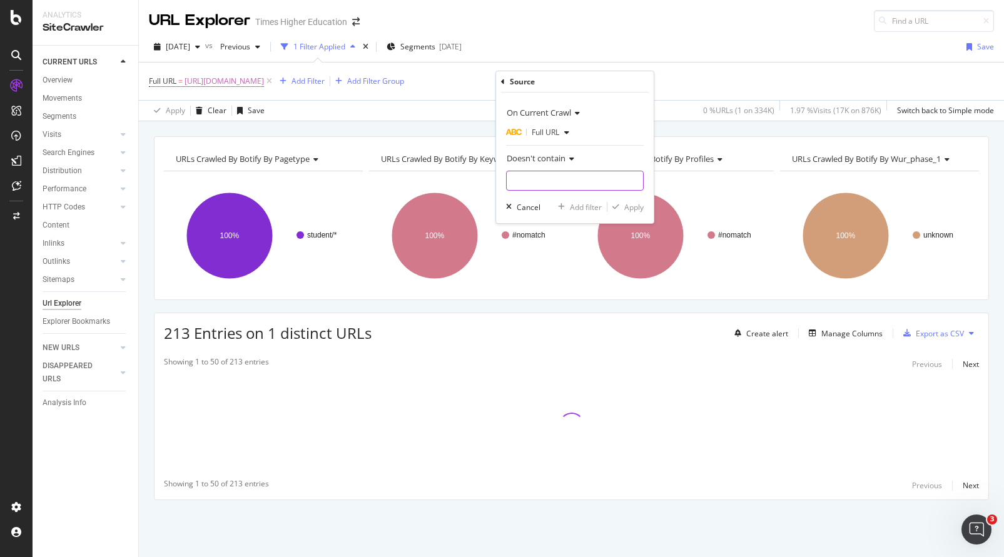
click at [537, 180] on input "text" at bounding box center [575, 181] width 136 height 20
type input "img"
click at [636, 208] on div "Apply" at bounding box center [633, 207] width 19 height 11
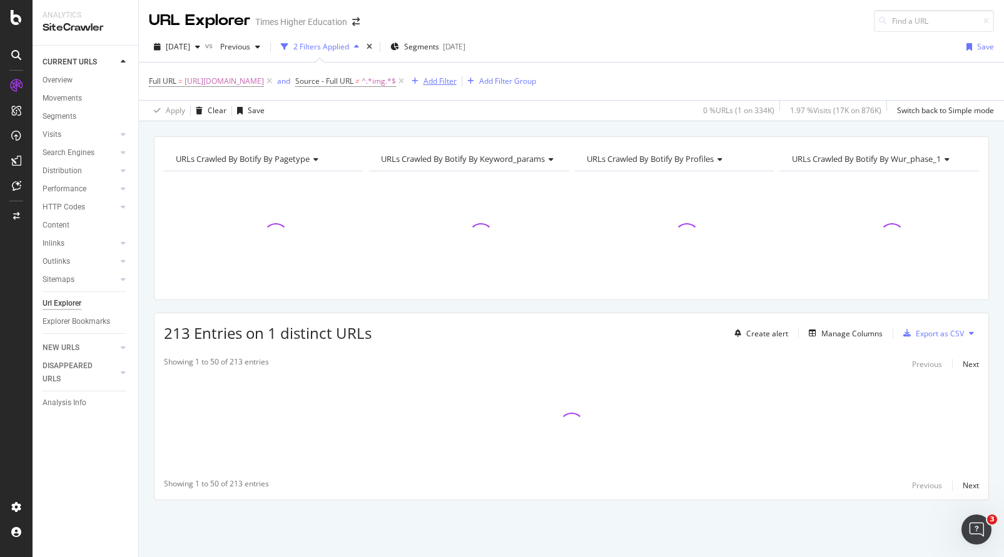
click at [457, 83] on div "Add Filter" at bounding box center [440, 81] width 33 height 11
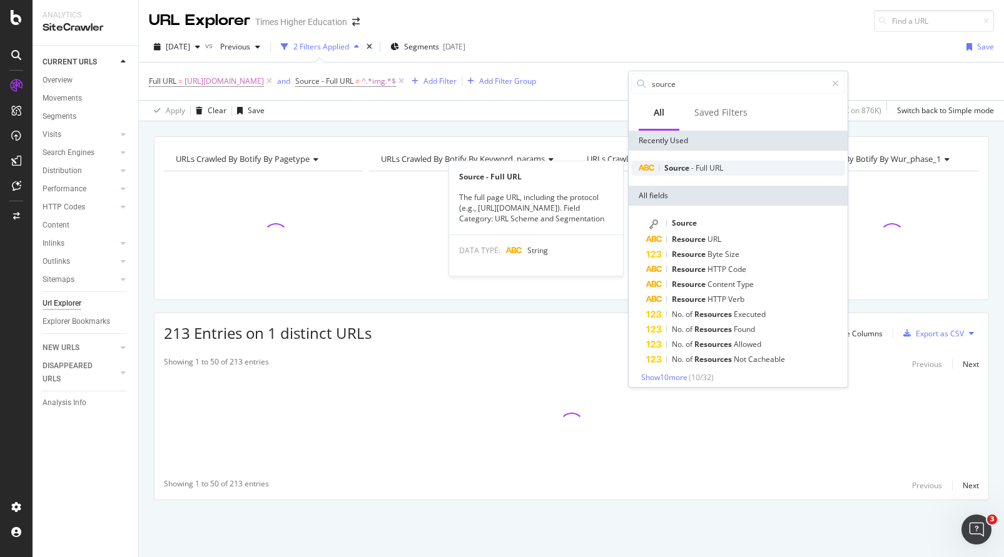
click at [675, 171] on span "Source" at bounding box center [677, 168] width 27 height 11
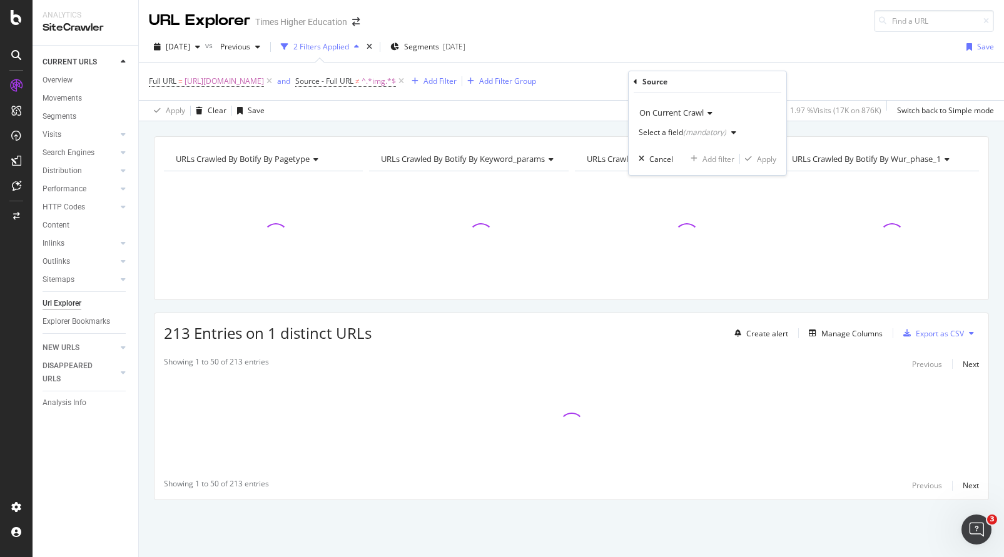
click at [663, 130] on div "Select a field (mandatory)" at bounding box center [683, 133] width 88 height 8
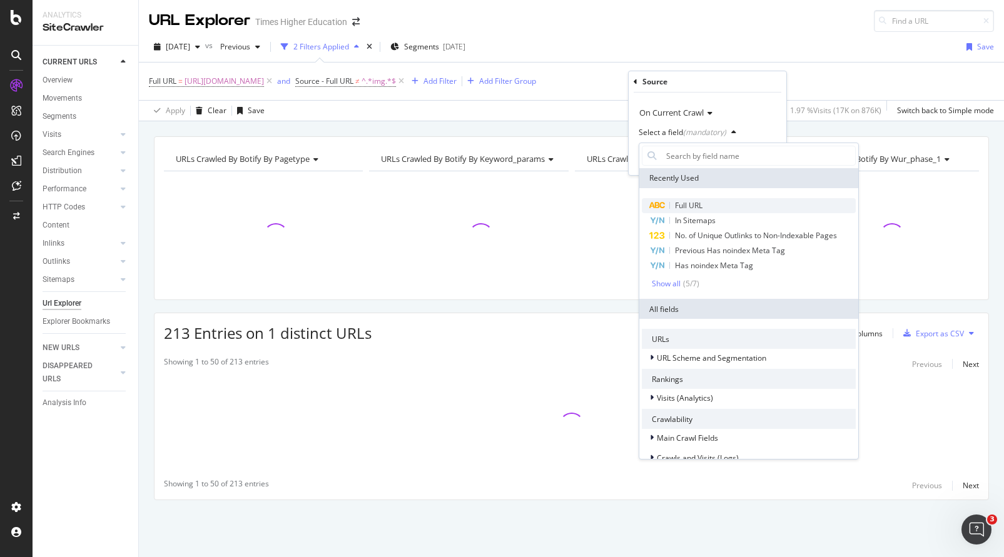
click at [682, 210] on span "Full URL" at bounding box center [689, 205] width 28 height 11
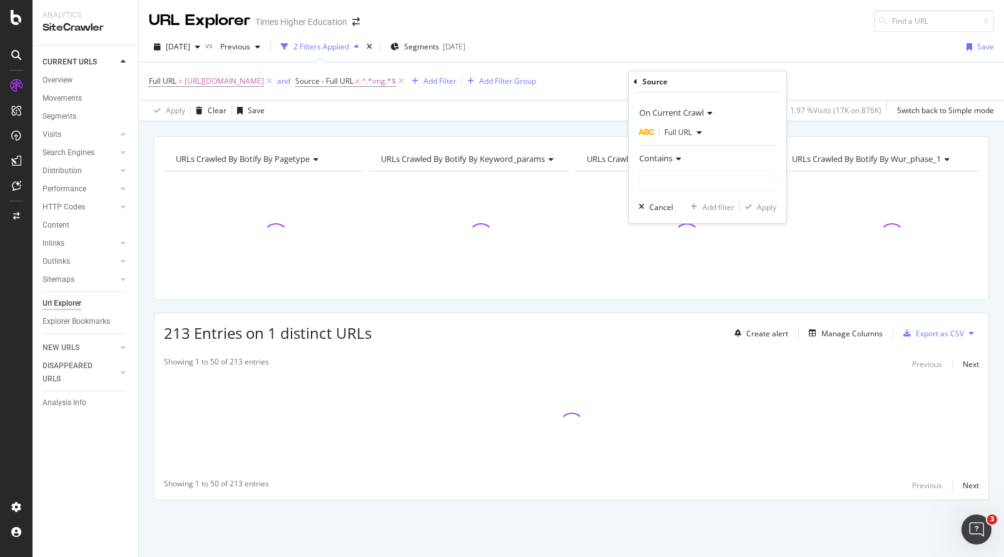
click at [669, 157] on span "Contains" at bounding box center [655, 158] width 33 height 11
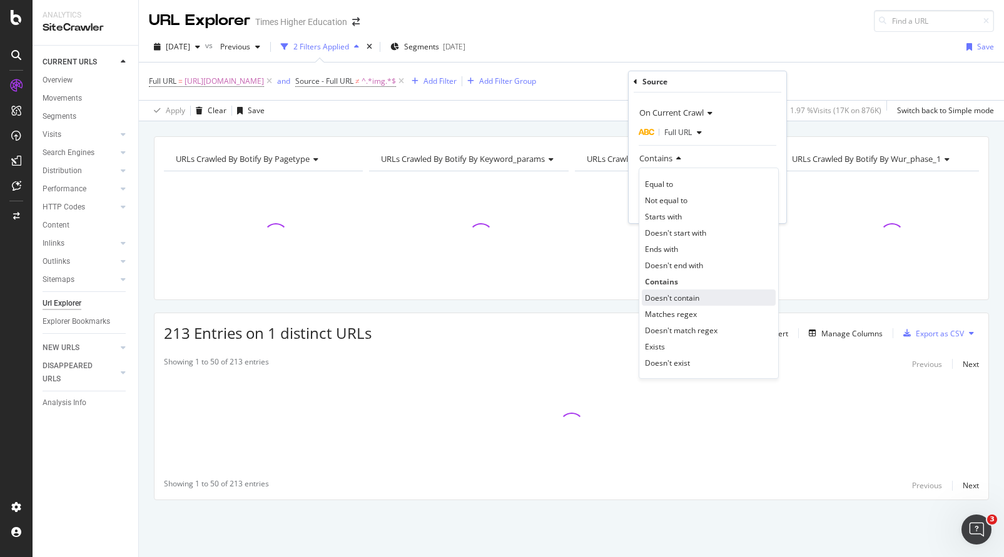
click at [663, 297] on span "Doesn't contain" at bounding box center [672, 298] width 54 height 11
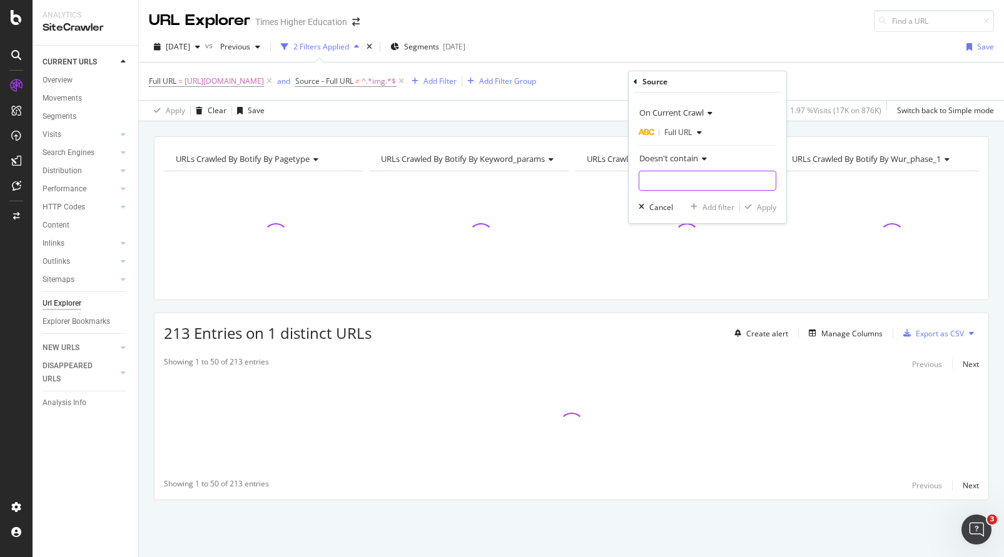
click at [671, 188] on input "text" at bounding box center [707, 181] width 136 height 20
type input "/cn/"
click at [765, 202] on div "Apply" at bounding box center [766, 207] width 19 height 11
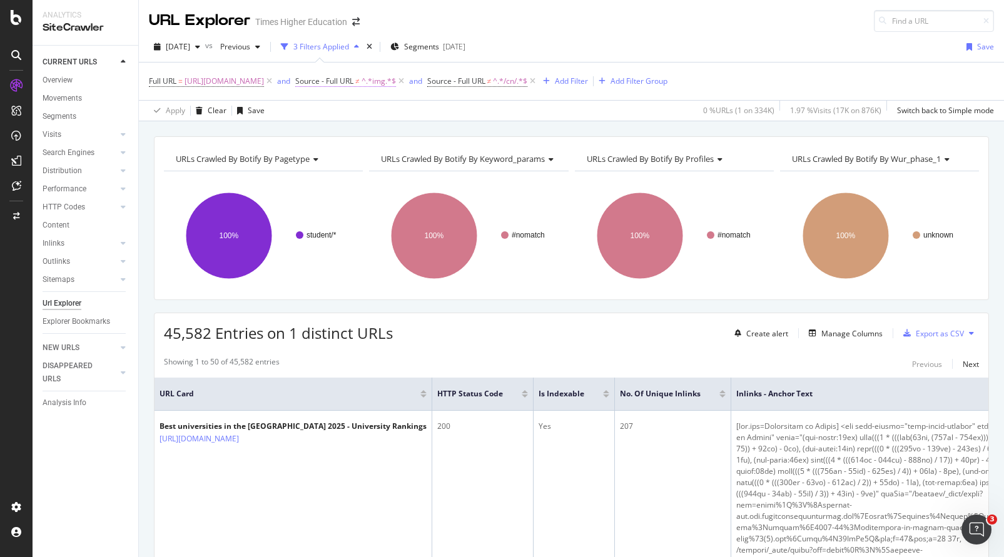
click at [354, 79] on span "Source - Full URL" at bounding box center [324, 81] width 58 height 11
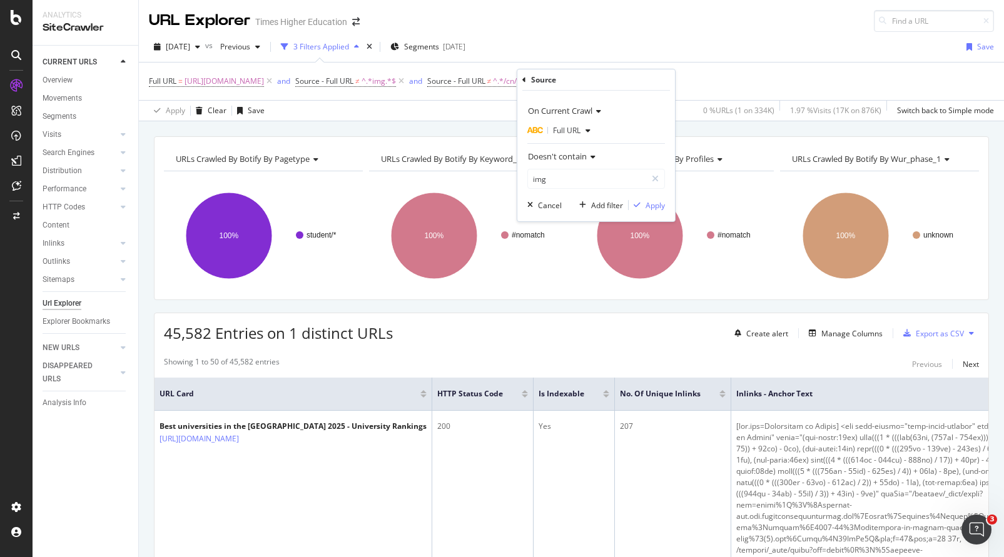
click at [652, 32] on div "[DATE] vs Previous 3 Filters Applied Segments [DATE] Save Full URL = [URL][DOMA…" at bounding box center [571, 76] width 865 height 89
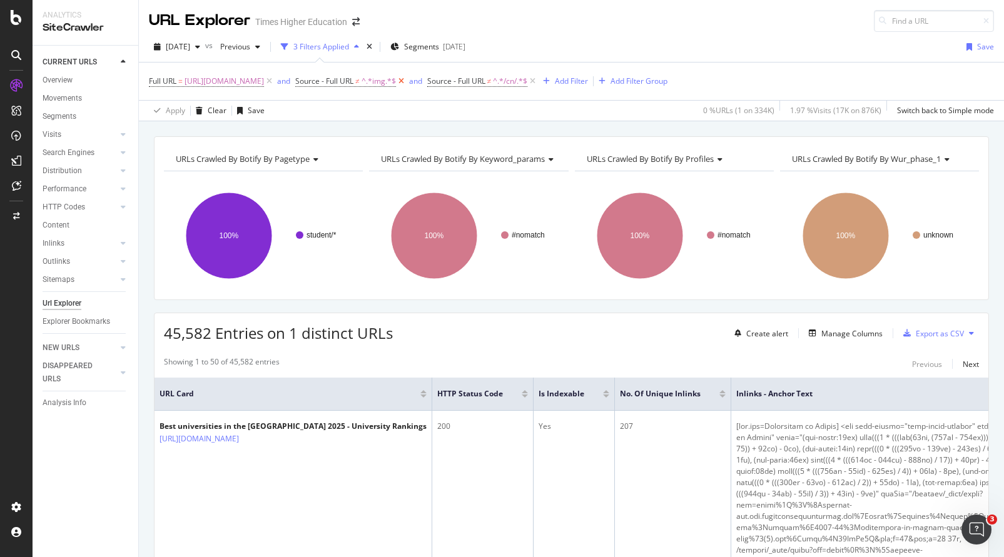
click at [407, 80] on icon at bounding box center [401, 81] width 11 height 13
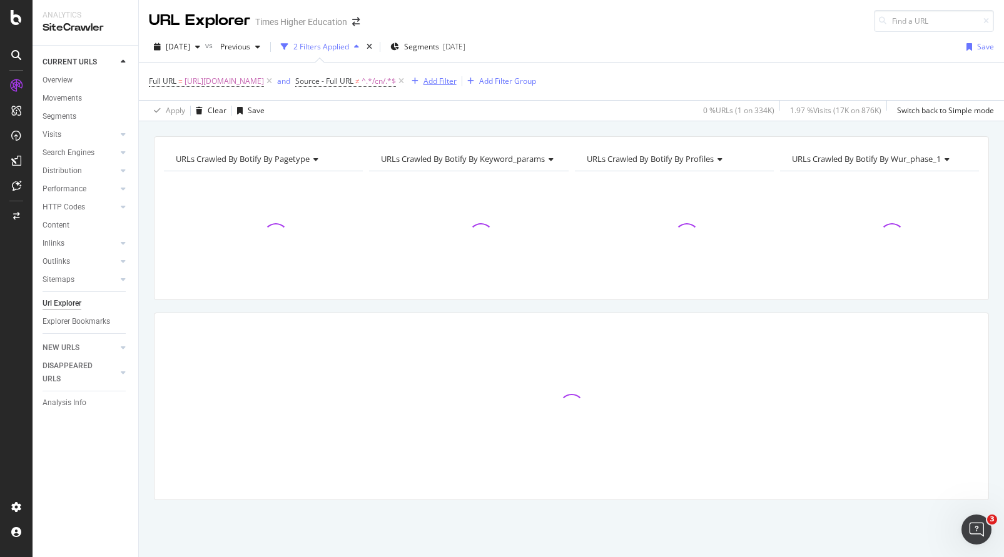
click at [457, 82] on div "Add Filter" at bounding box center [440, 81] width 33 height 11
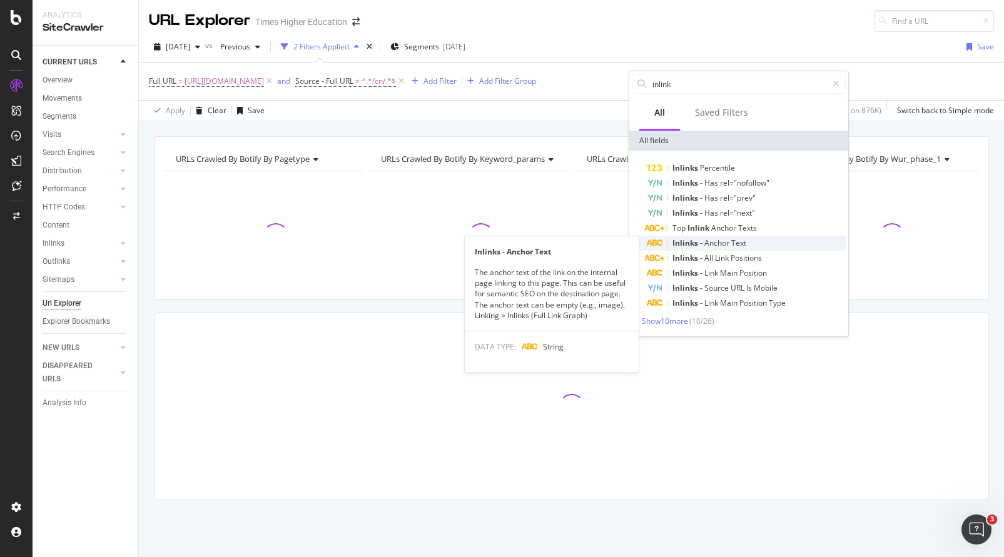
type input "inlink"
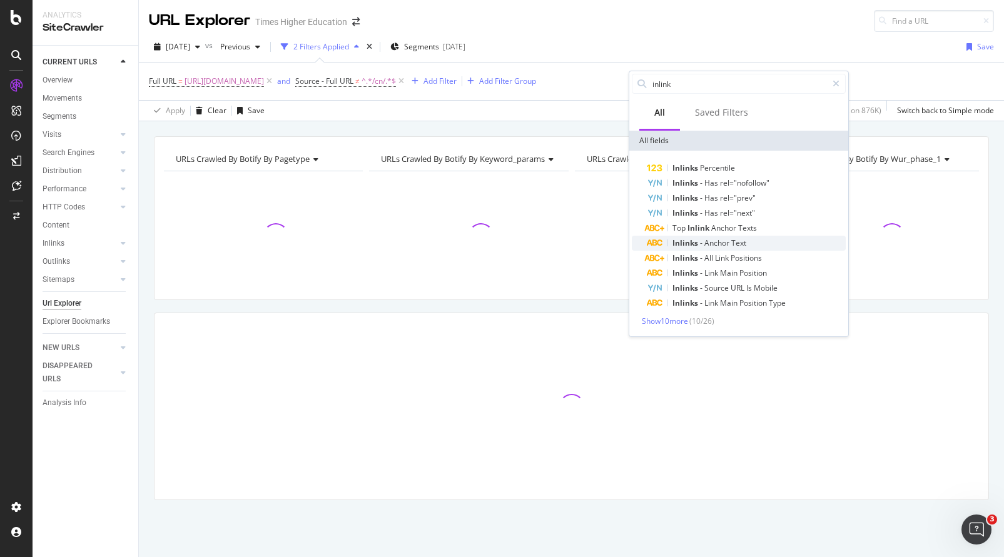
click at [696, 243] on span "Inlinks" at bounding box center [687, 243] width 28 height 11
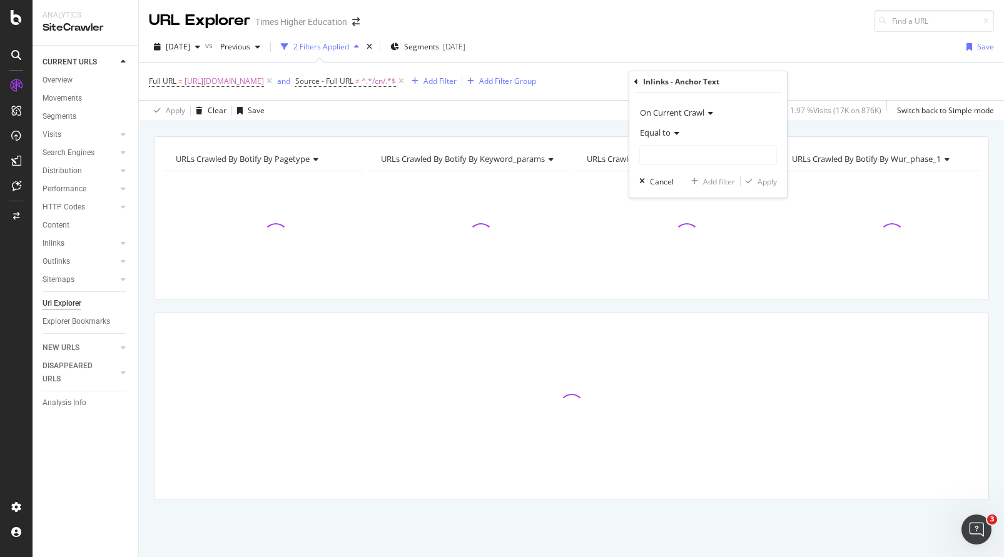
click at [671, 134] on icon at bounding box center [675, 134] width 9 height 8
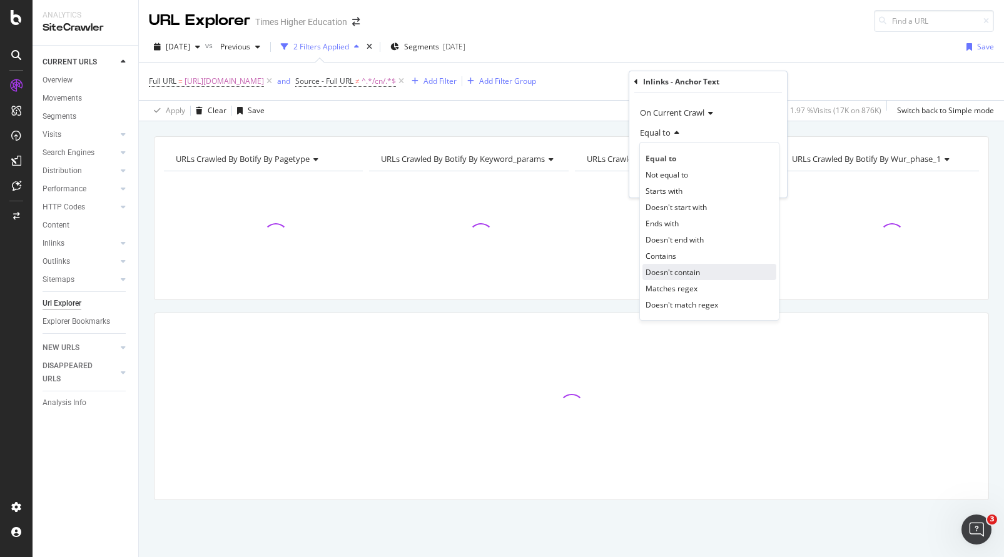
click at [667, 272] on span "Doesn't contain" at bounding box center [673, 272] width 54 height 11
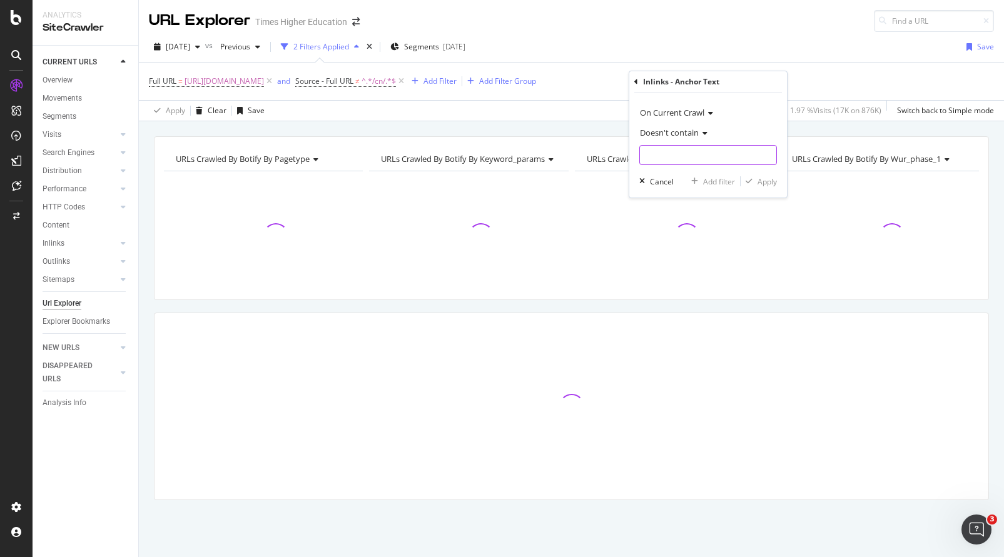
click at [669, 163] on input "text" at bounding box center [708, 155] width 136 height 20
type input "img"
click at [755, 182] on div "button" at bounding box center [749, 182] width 17 height 8
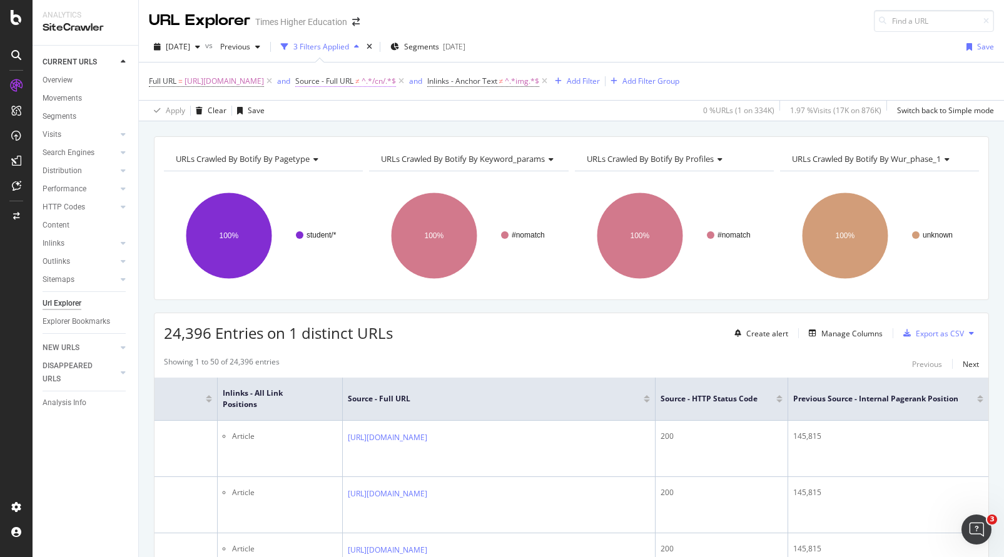
click at [354, 82] on span "Source - Full URL" at bounding box center [324, 81] width 58 height 11
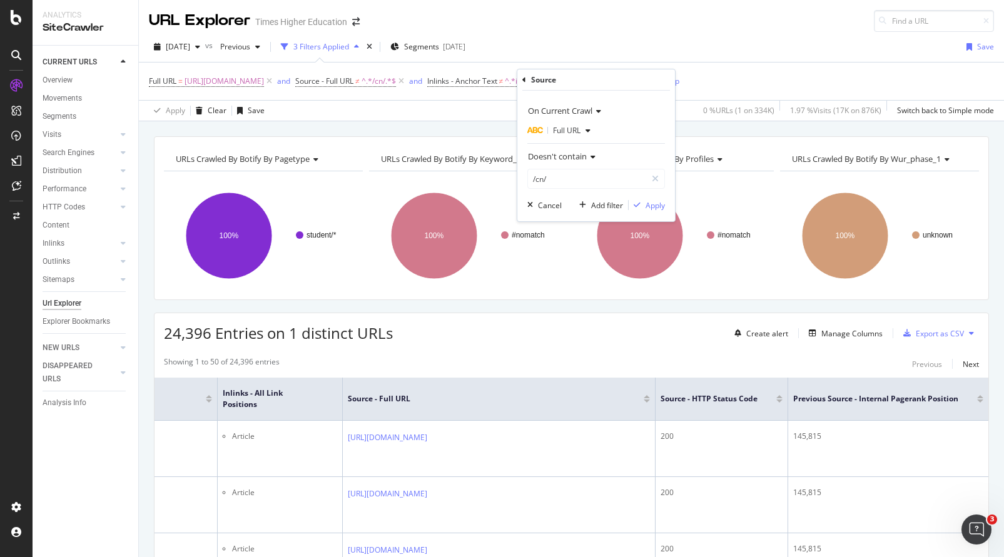
click at [638, 31] on div "URL Explorer Times Higher Education" at bounding box center [571, 16] width 865 height 32
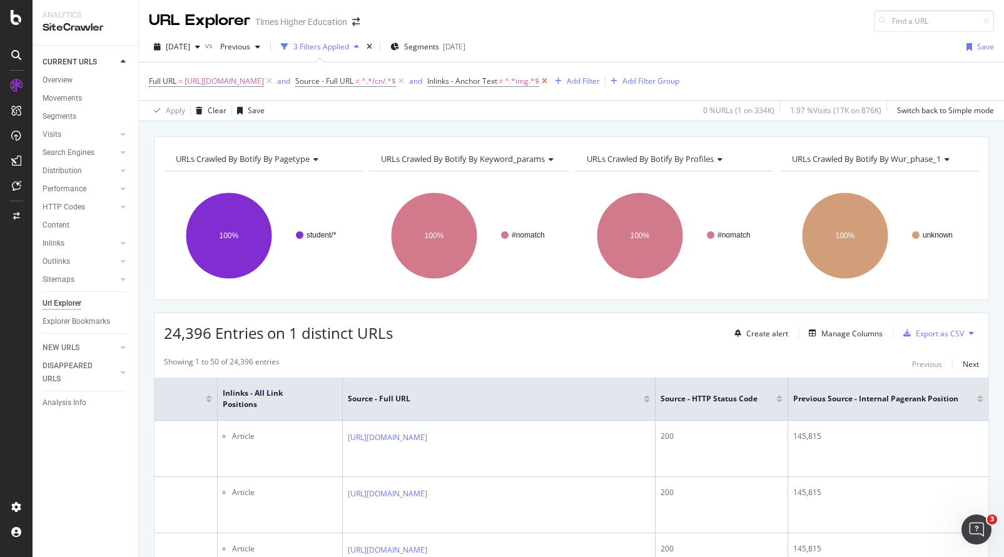
click at [550, 79] on icon at bounding box center [544, 81] width 11 height 13
click at [407, 81] on icon at bounding box center [401, 81] width 11 height 13
